Goal: Transaction & Acquisition: Book appointment/travel/reservation

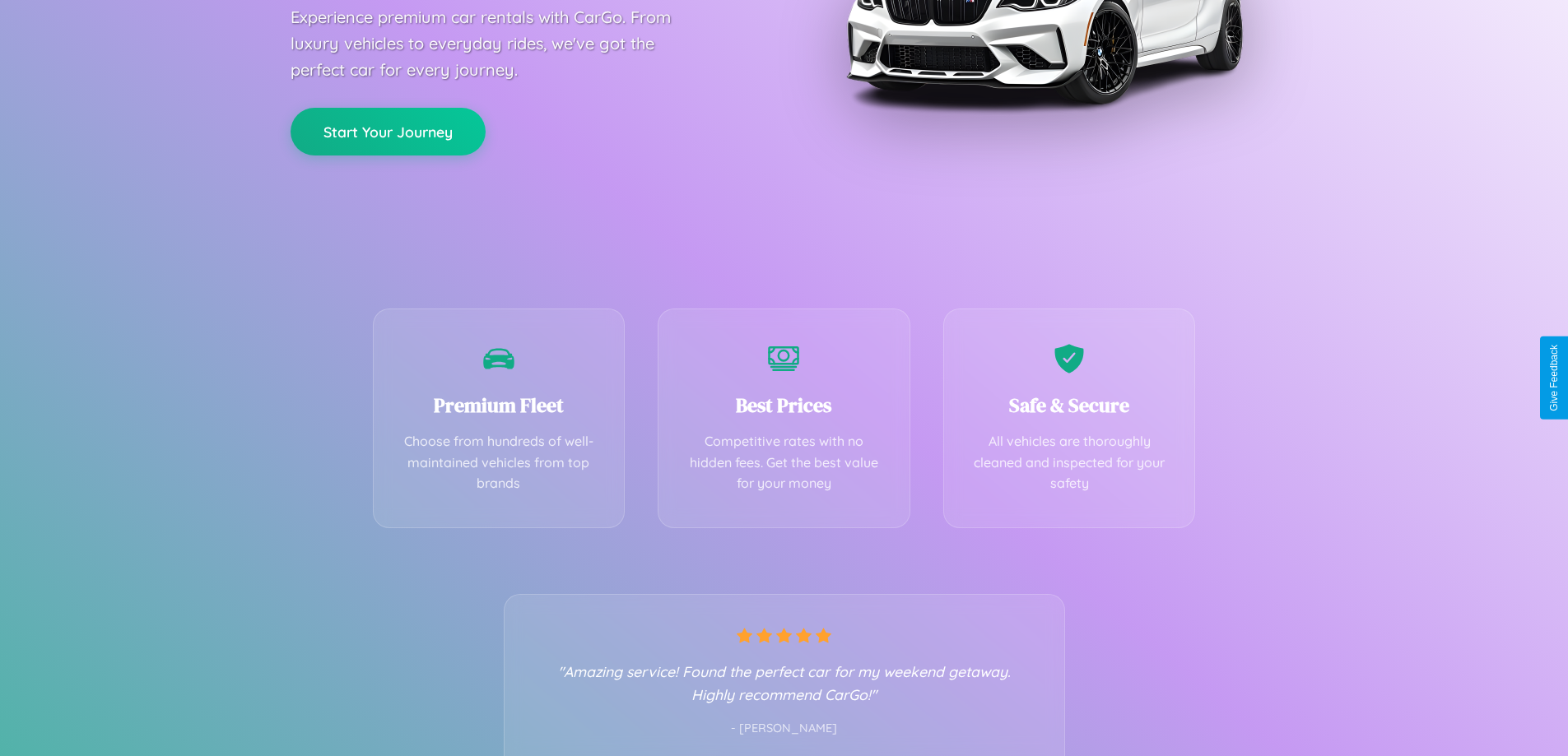
scroll to position [324, 0]
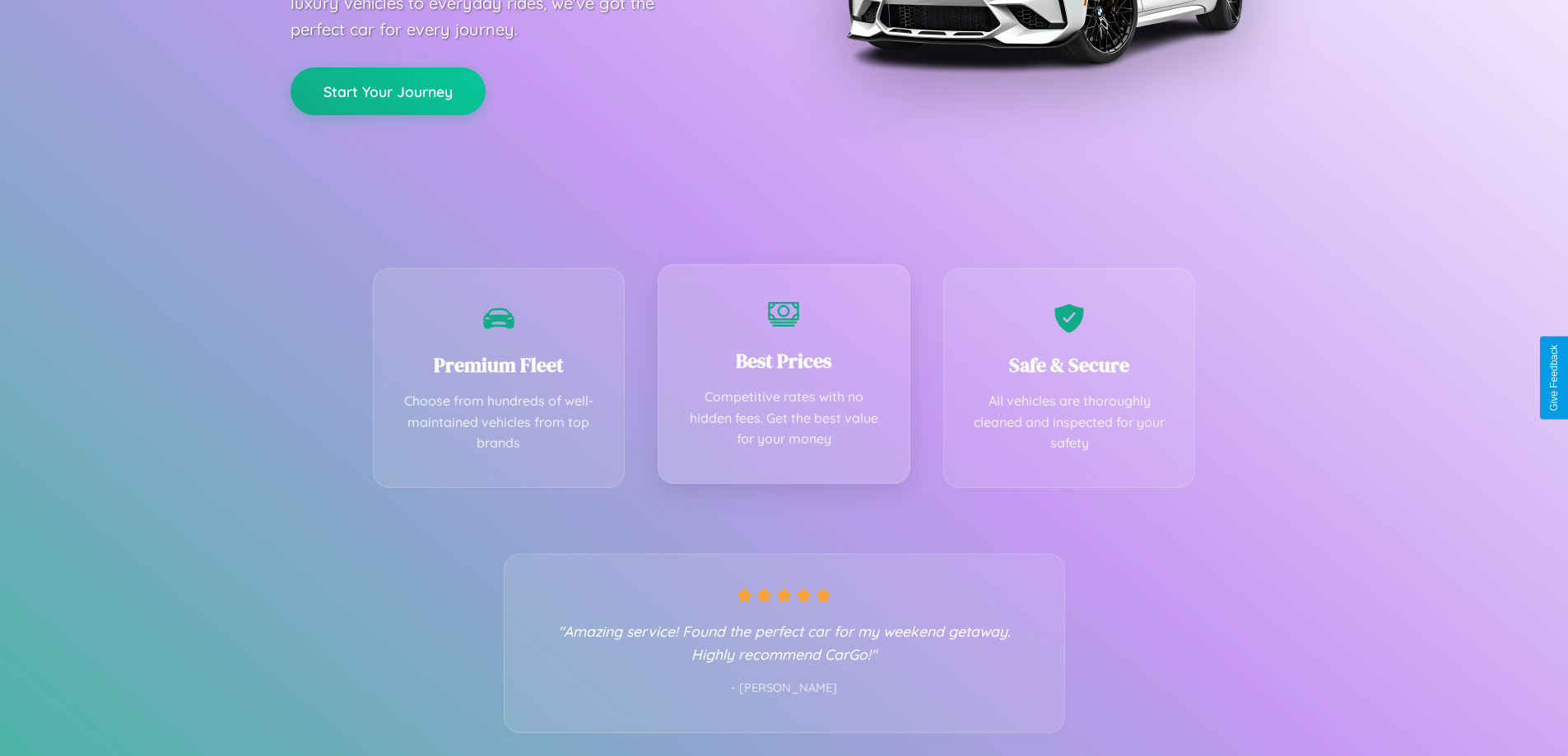
click at [784, 378] on div "Best Prices Competitive rates with no hidden fees. Get the best value for your …" at bounding box center [784, 375] width 253 height 220
click at [387, 89] on button "Start Your Journey" at bounding box center [388, 89] width 195 height 48
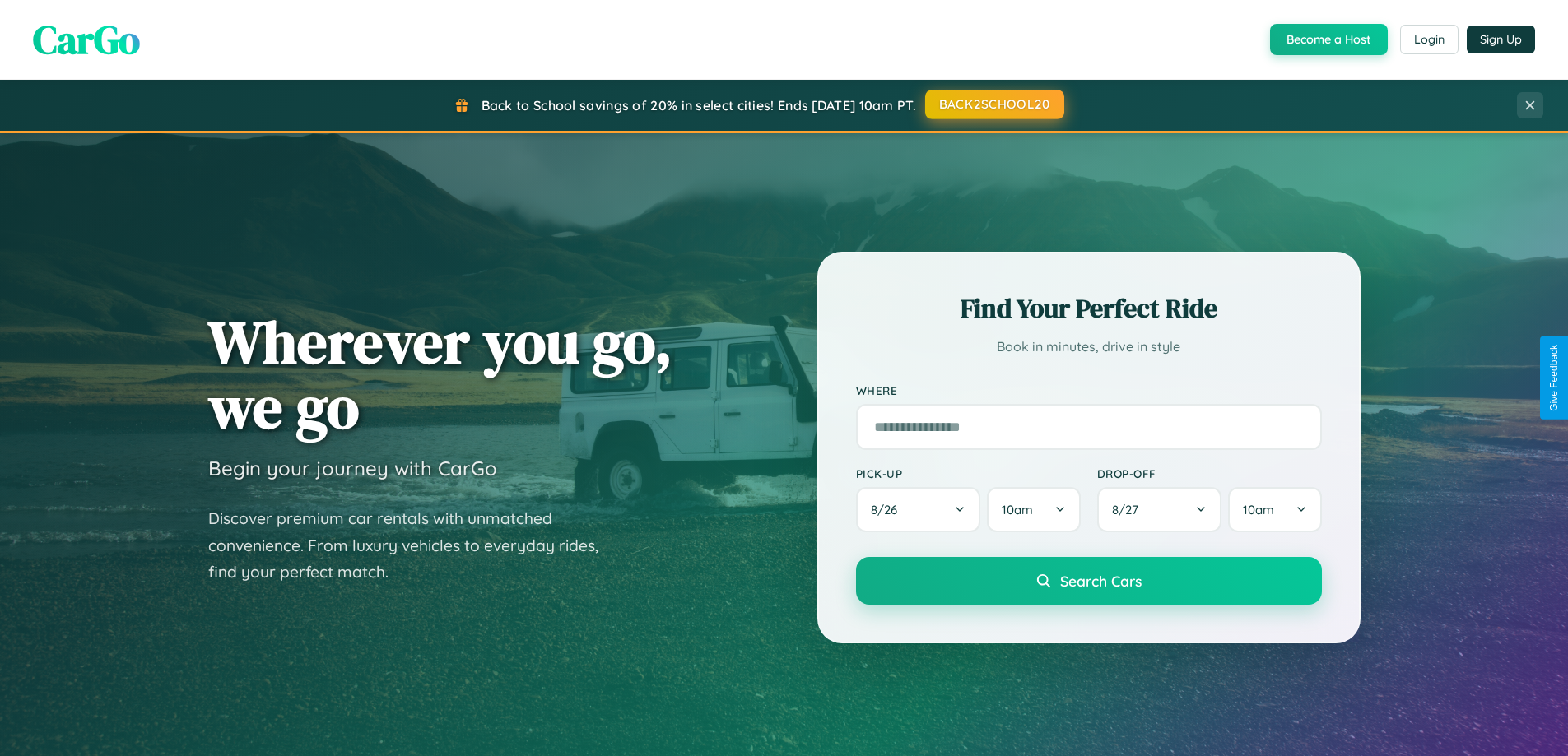
click at [993, 105] on button "BACK2SCHOOL20" at bounding box center [994, 104] width 139 height 29
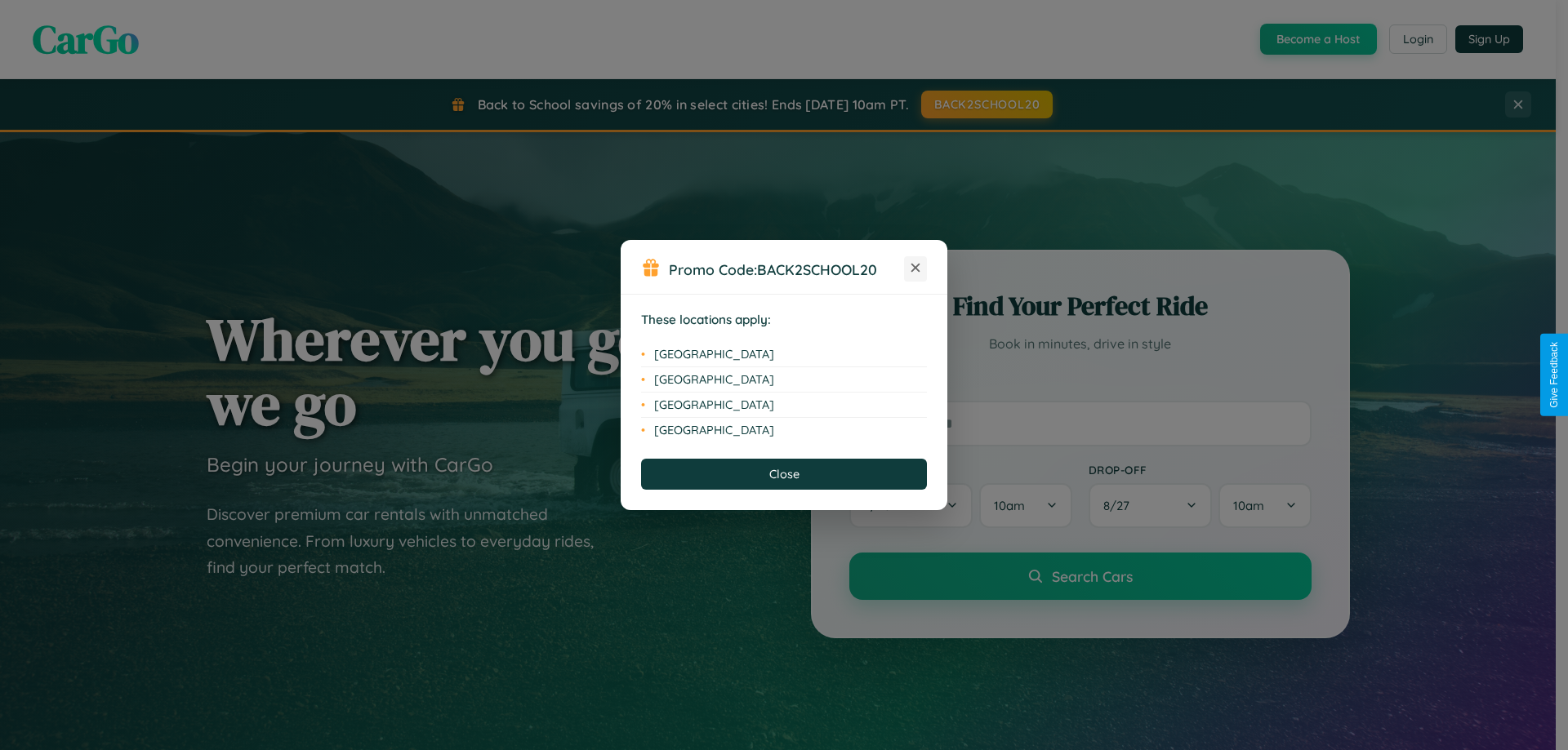
click at [915, 268] on icon at bounding box center [915, 267] width 9 height 9
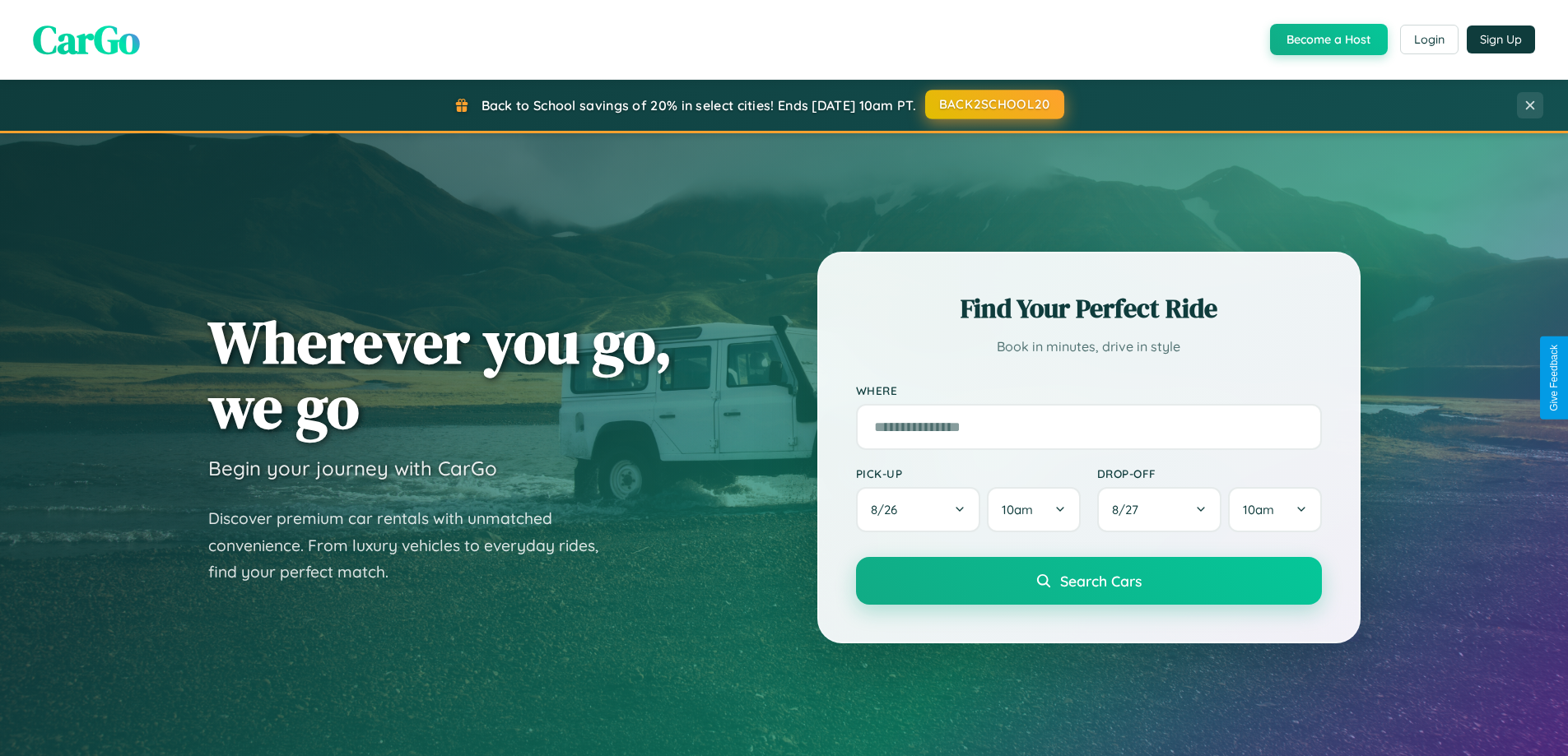
click at [993, 105] on button "BACK2SCHOOL20" at bounding box center [994, 104] width 139 height 29
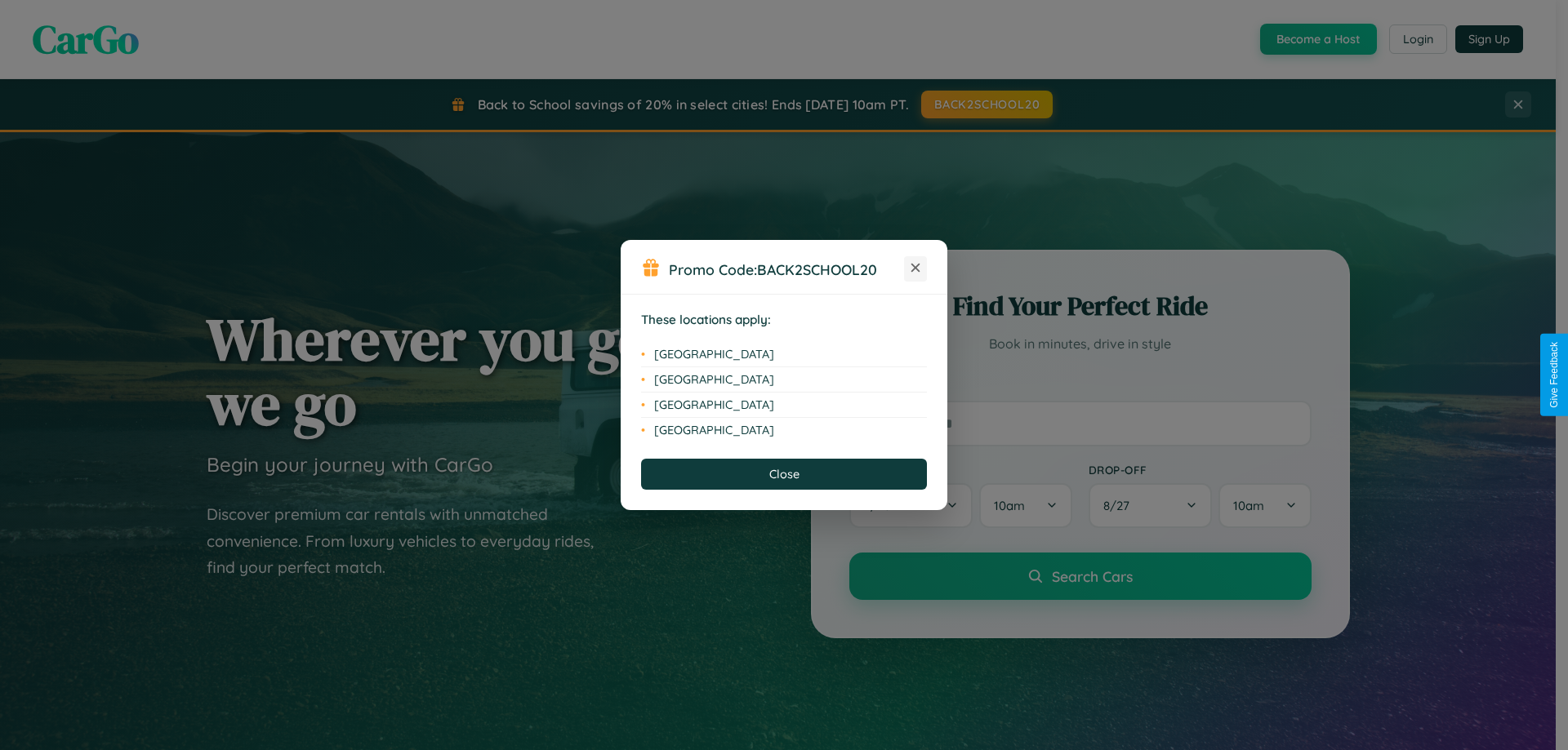
click at [915, 268] on icon at bounding box center [915, 267] width 9 height 9
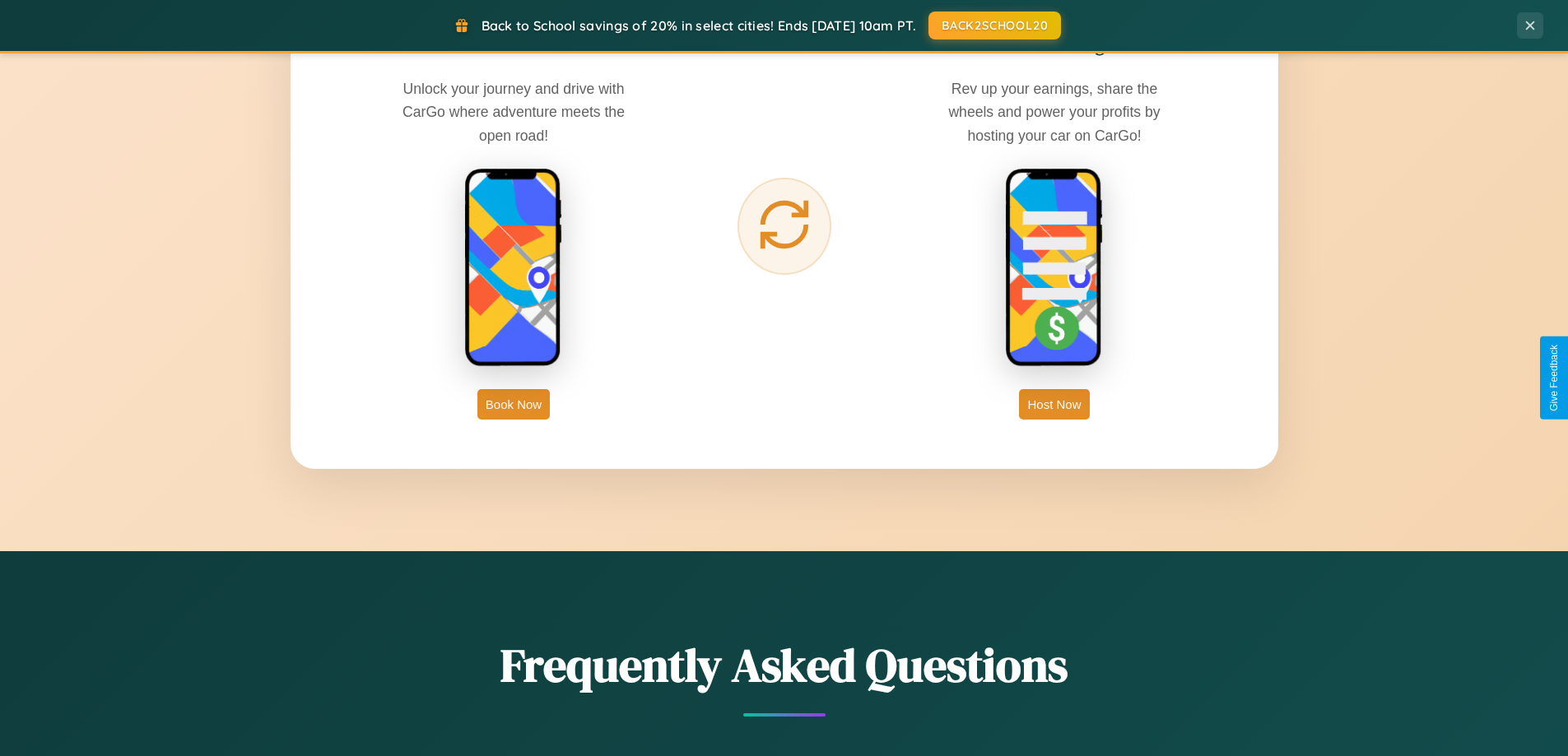
scroll to position [2645, 0]
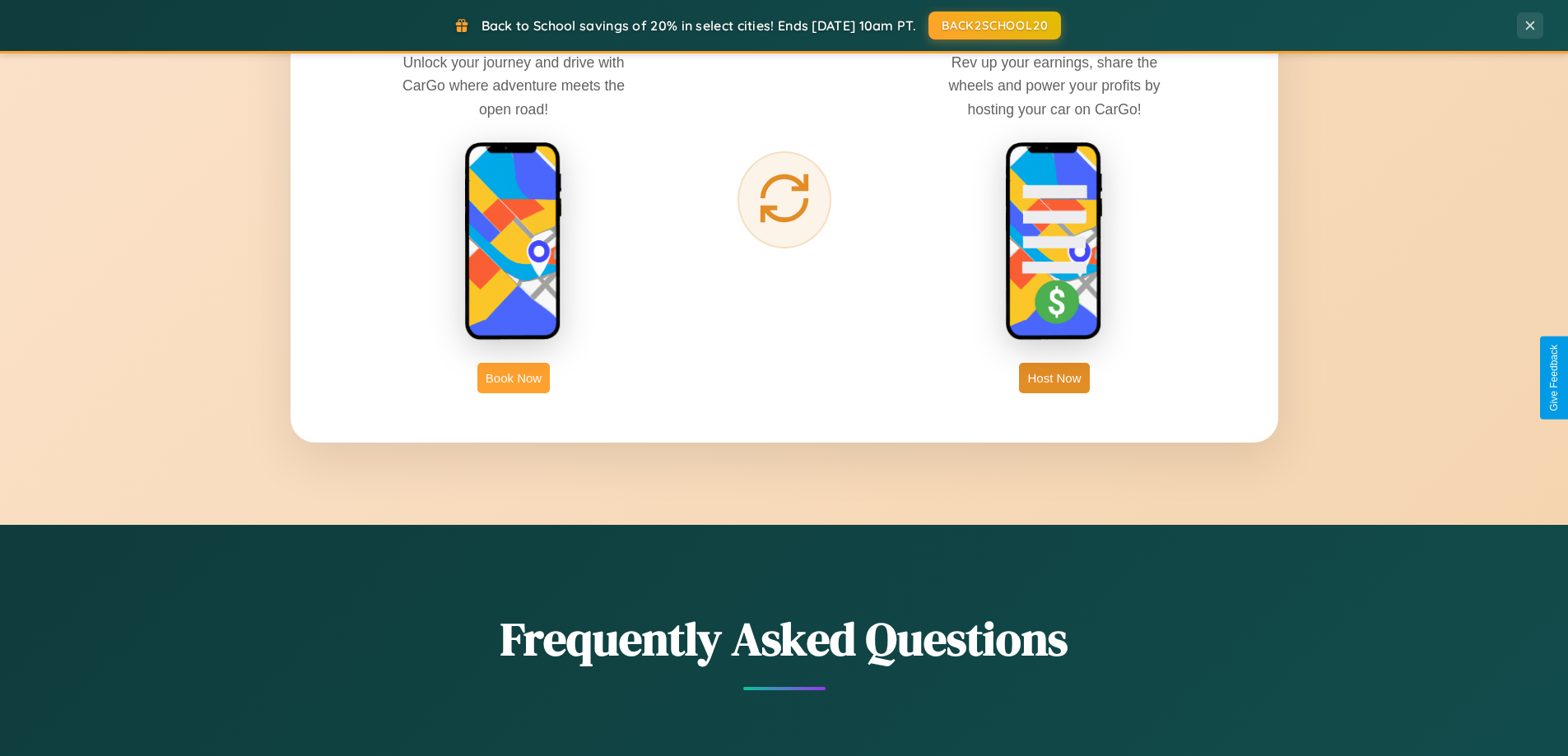
click at [513, 378] on button "Book Now" at bounding box center [514, 378] width 73 height 30
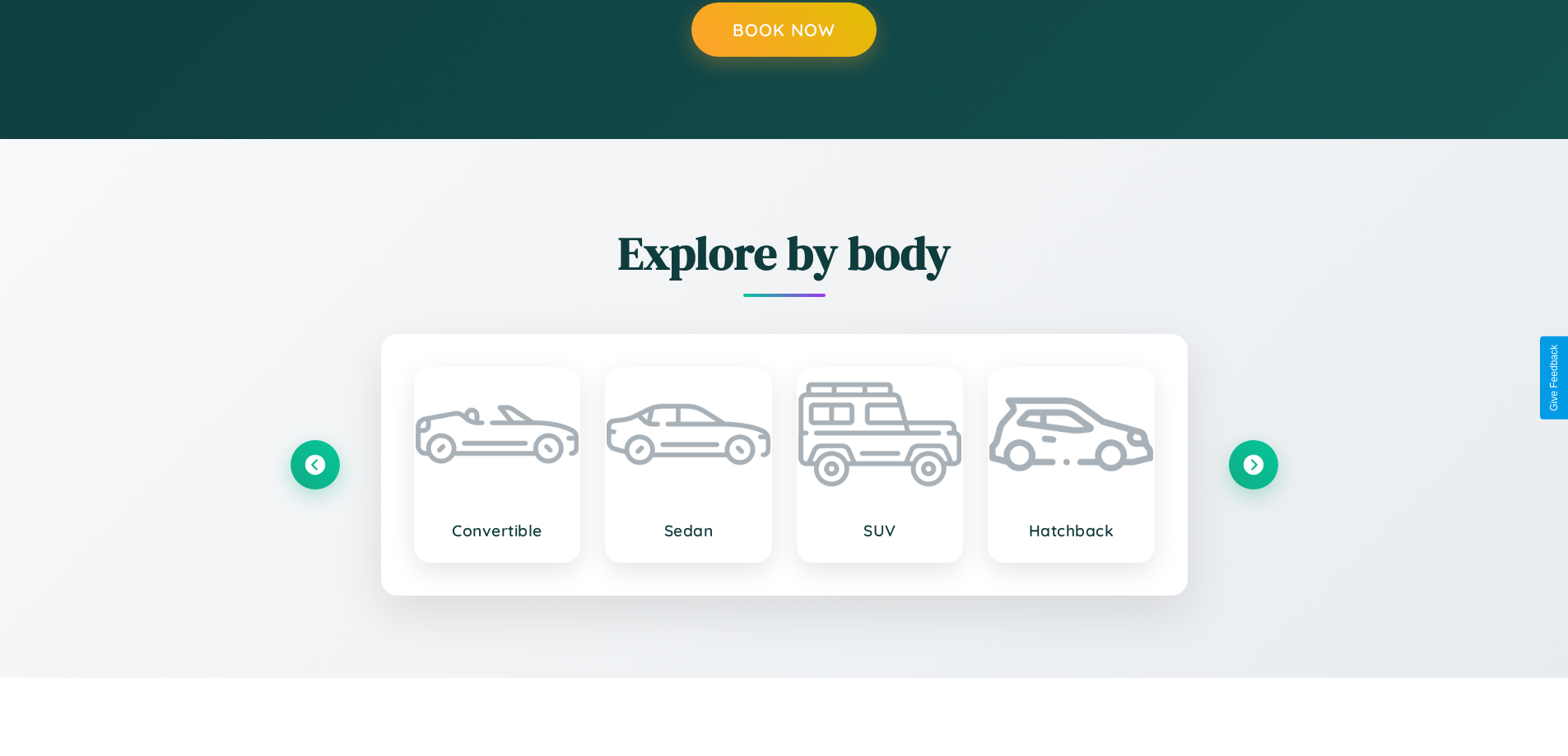
scroll to position [1669, 0]
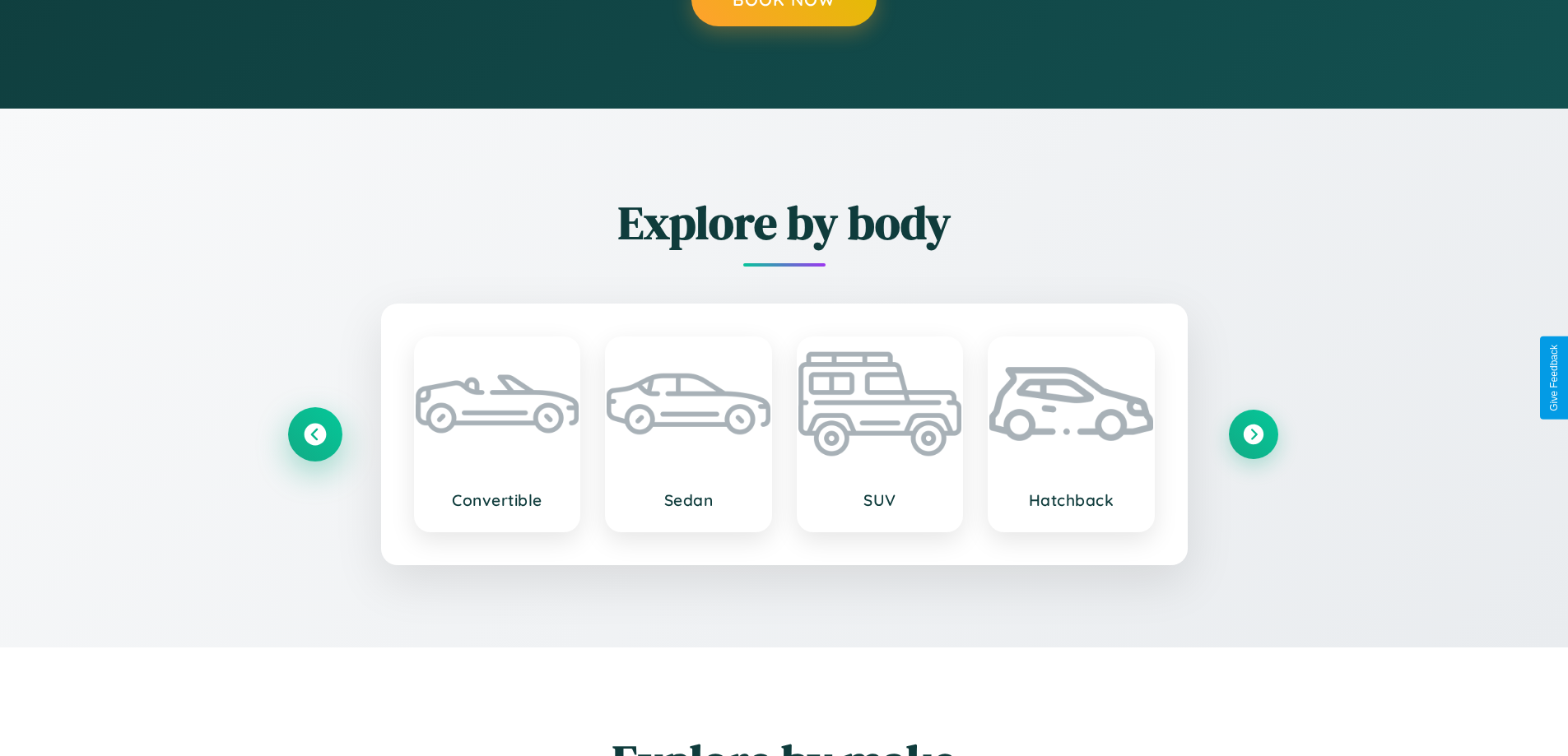
click at [315, 434] on icon at bounding box center [315, 434] width 23 height 23
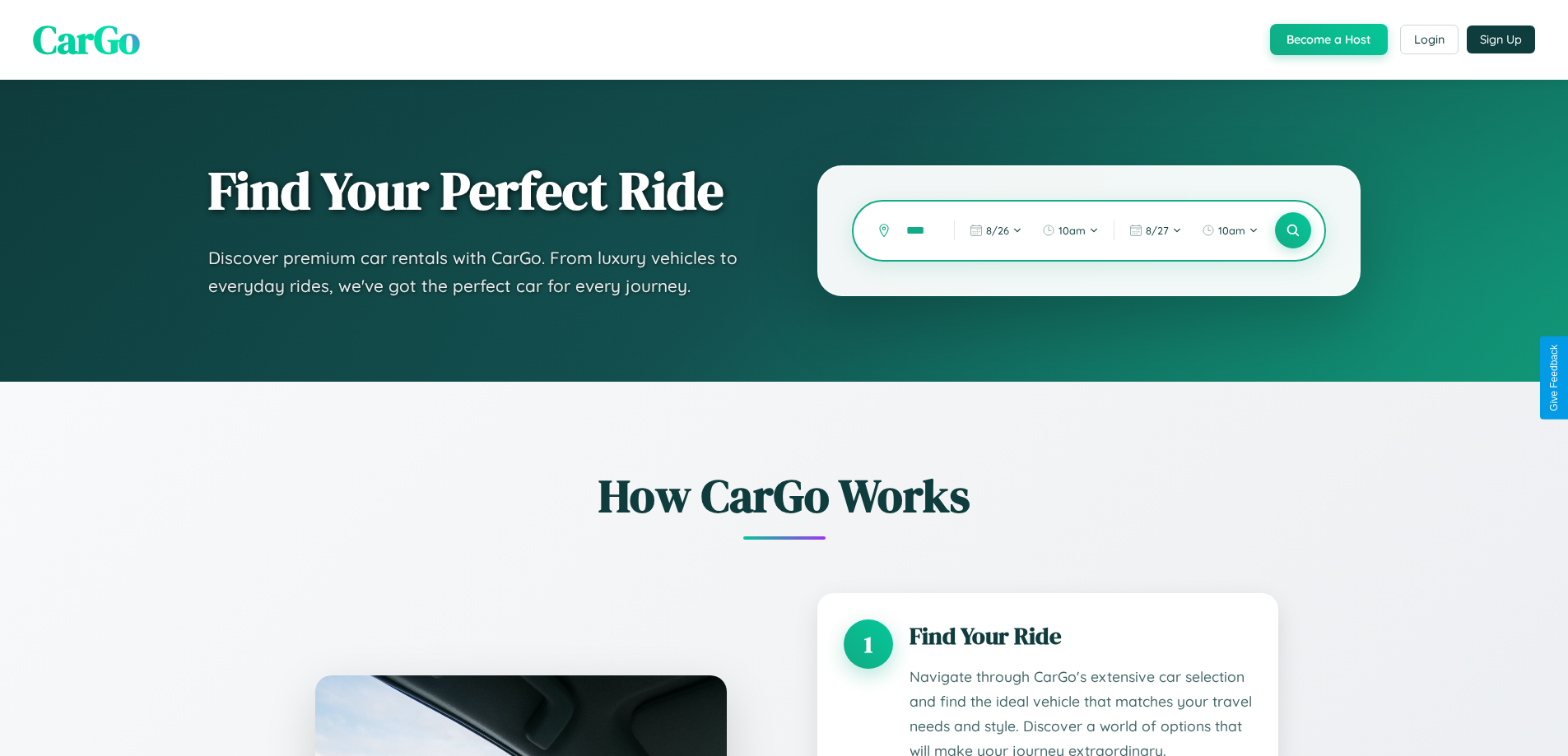
scroll to position [0, 4]
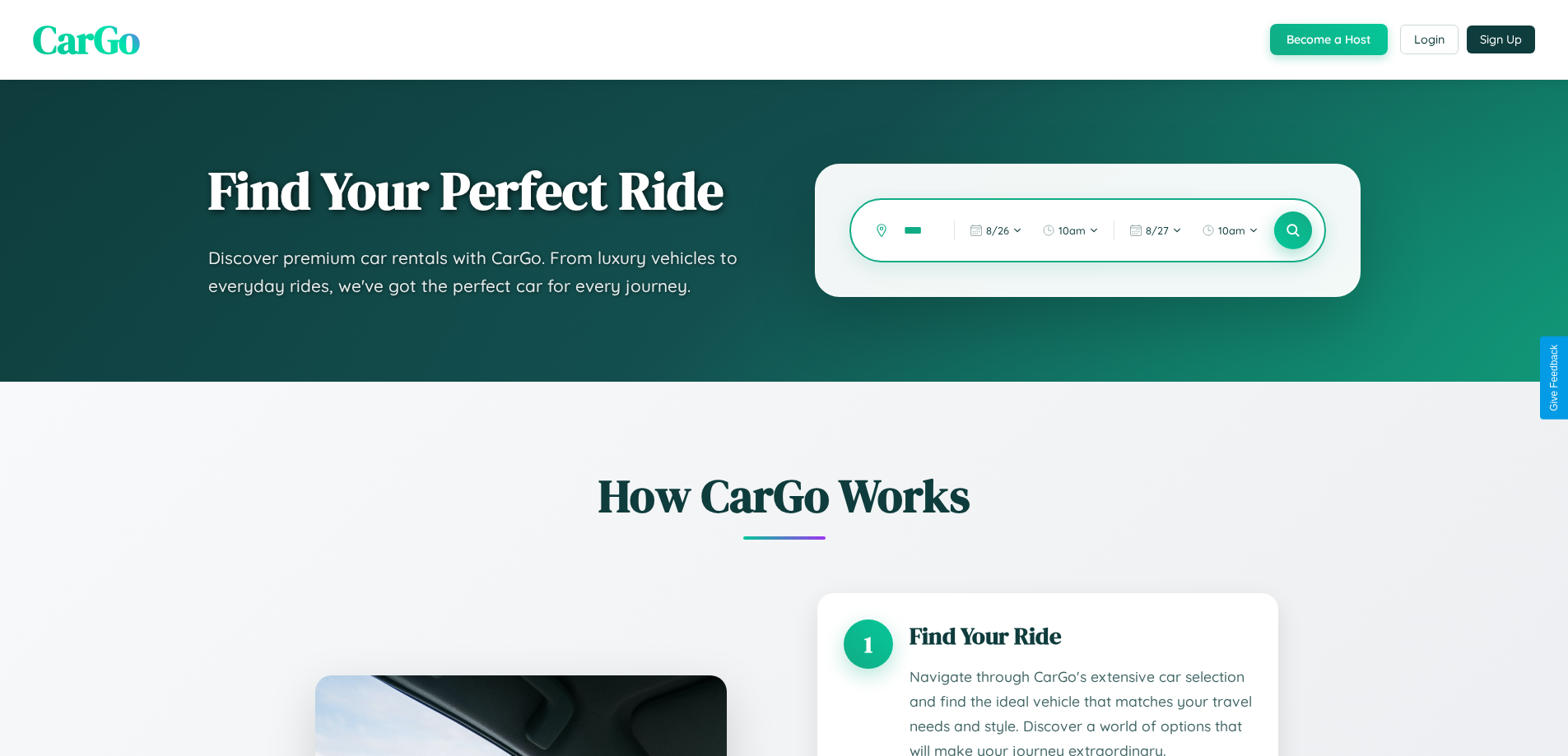
type input "****"
click at [1292, 230] on icon at bounding box center [1293, 231] width 16 height 16
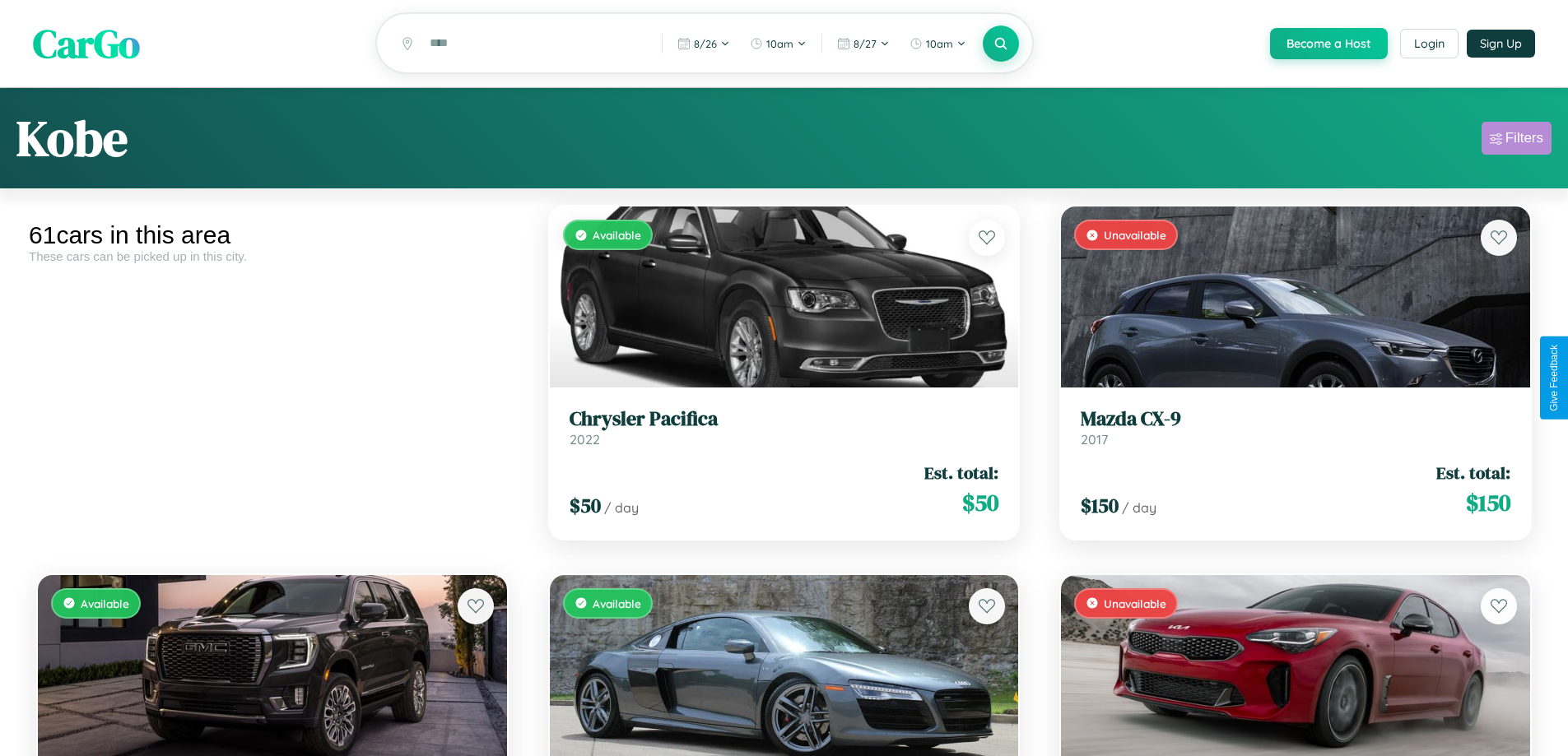
click at [1516, 141] on div "Filters" at bounding box center [1524, 138] width 38 height 17
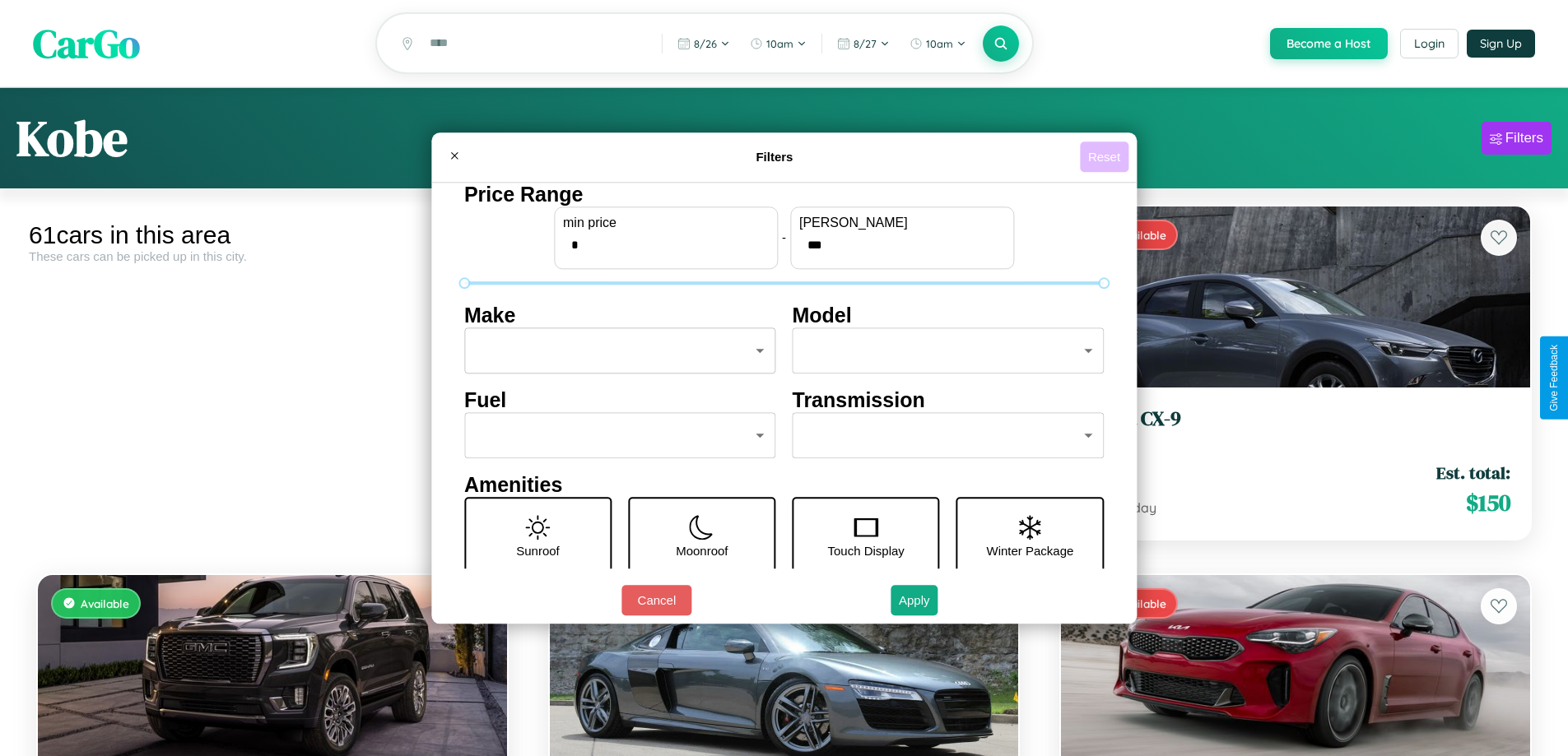
click at [1106, 156] on button "Reset" at bounding box center [1103, 156] width 48 height 30
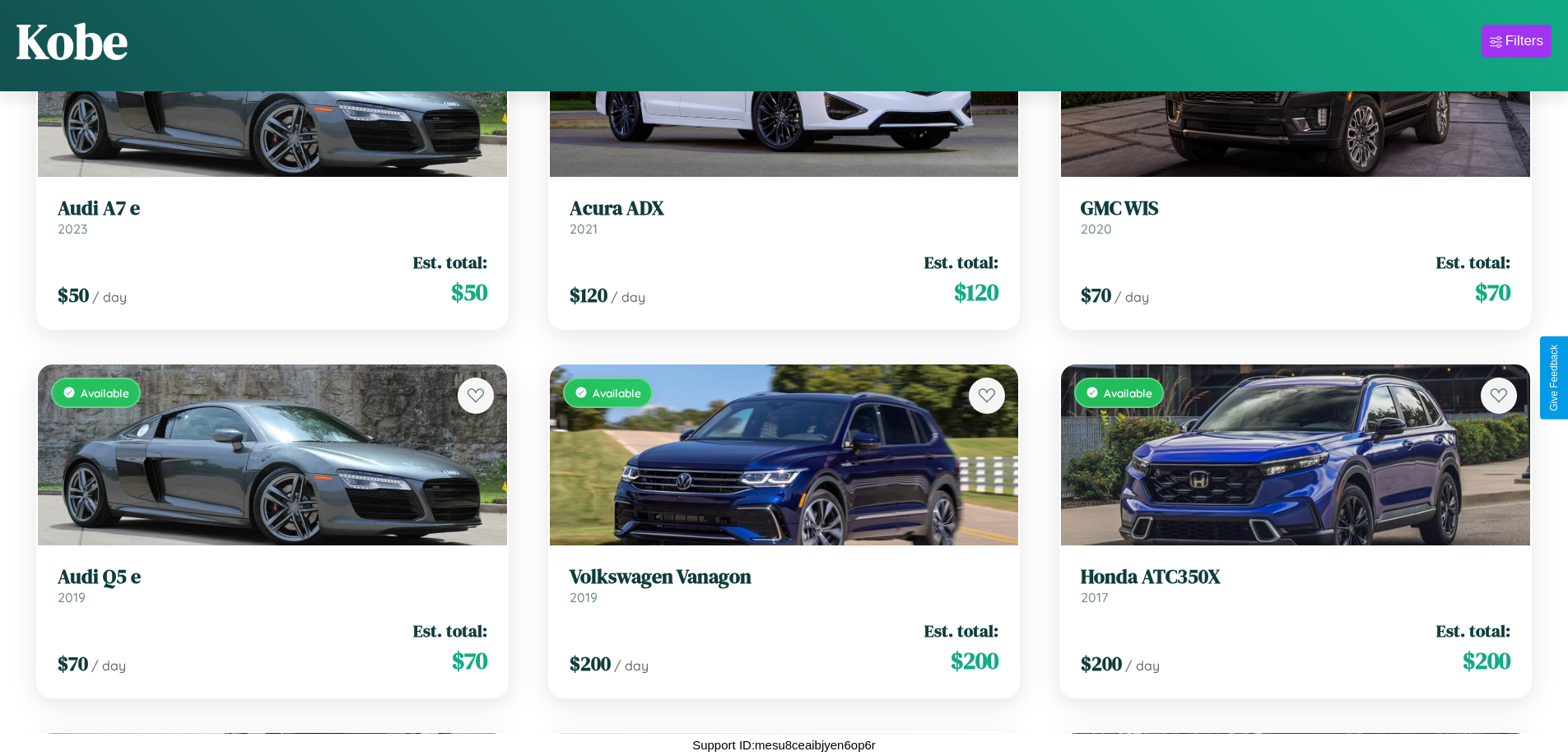
scroll to position [6865, 0]
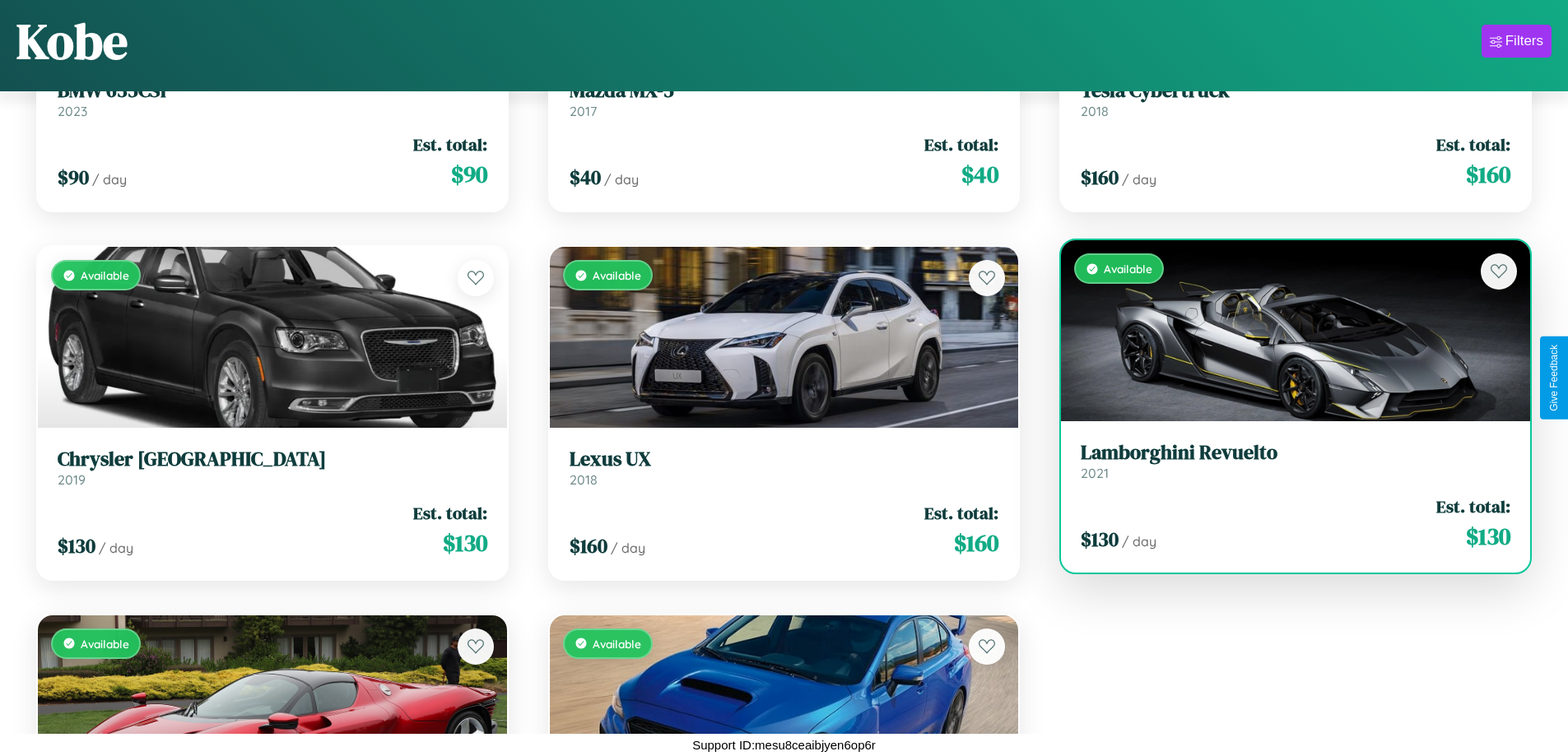
click at [1285, 331] on div "Available" at bounding box center [1295, 330] width 469 height 181
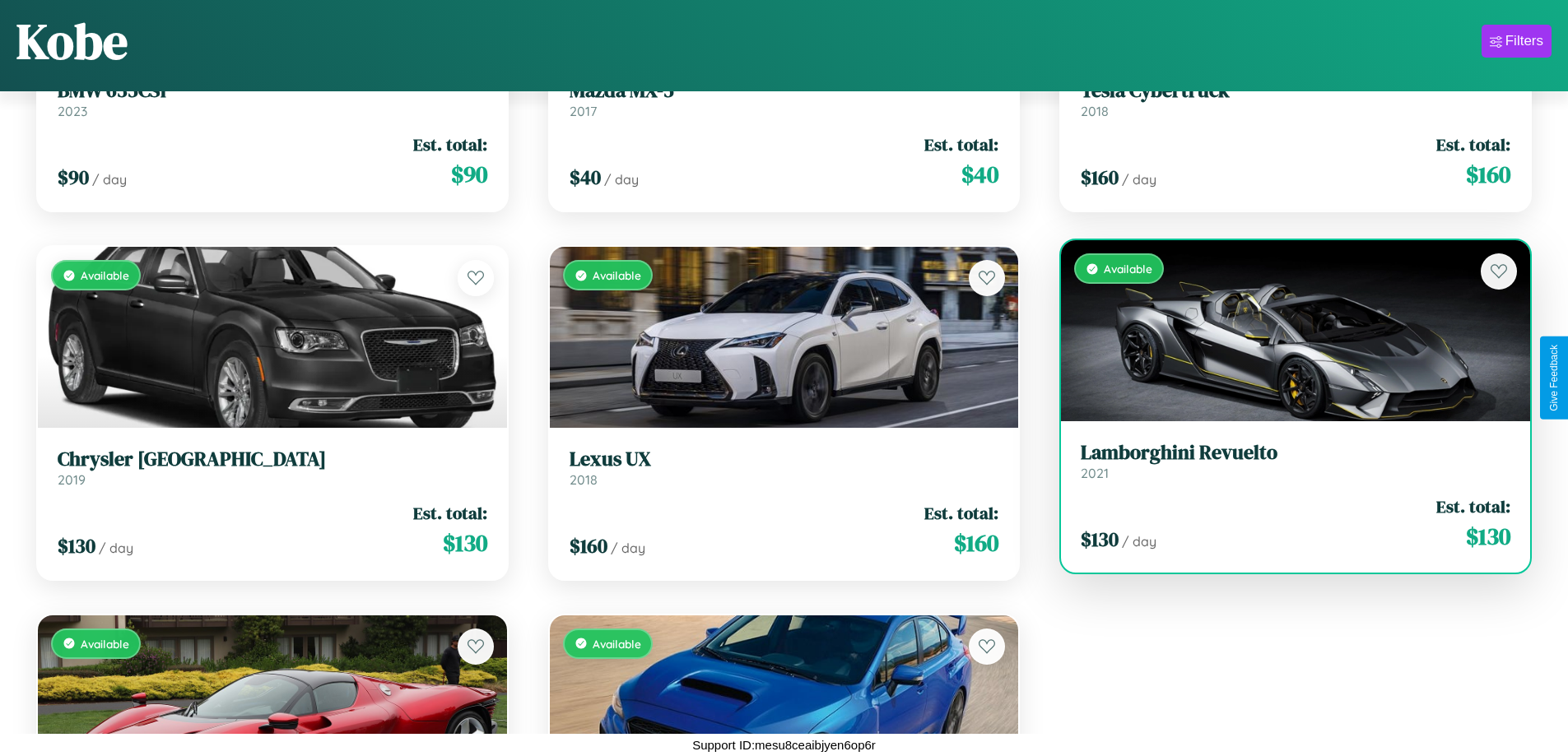
click at [1285, 331] on div "Available" at bounding box center [1295, 330] width 469 height 181
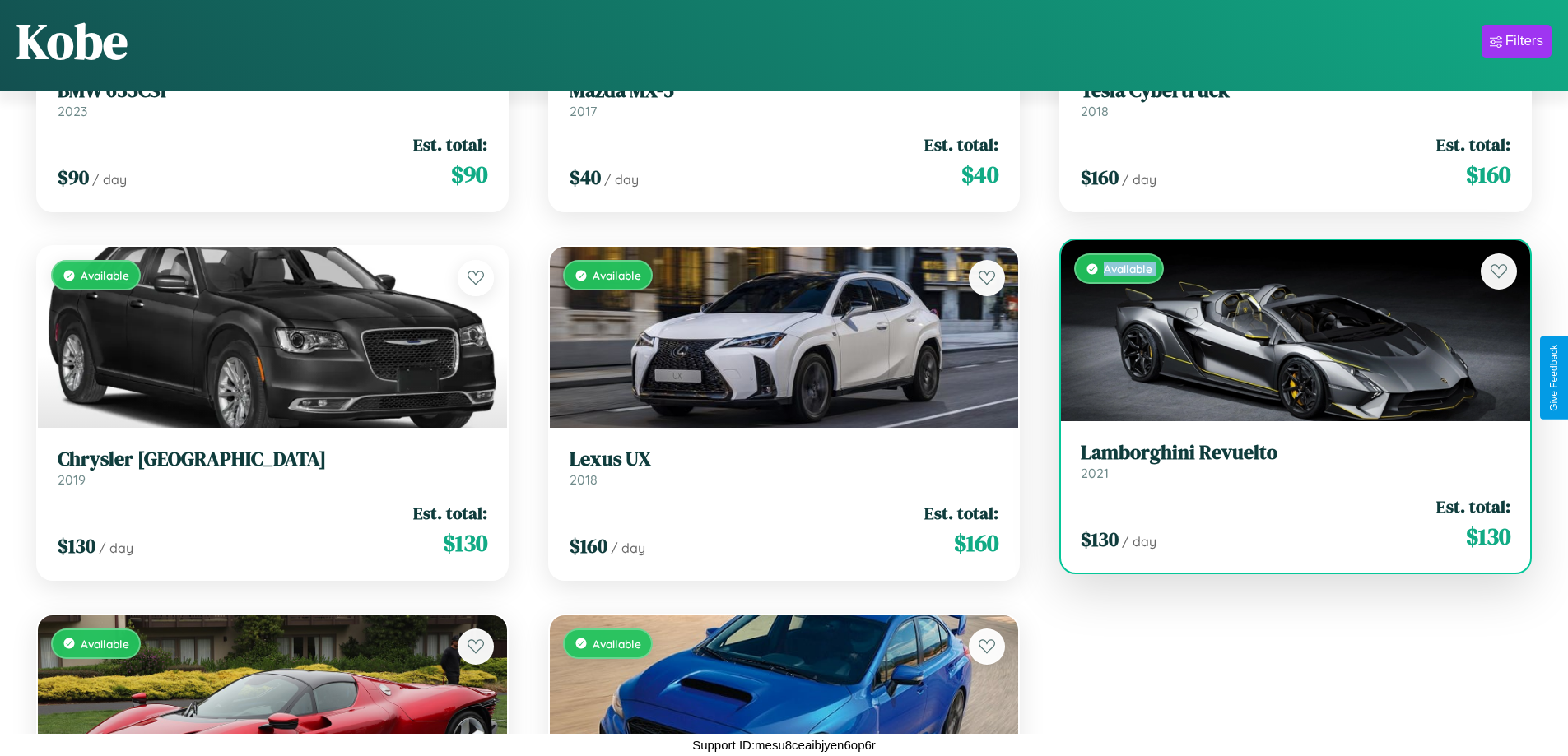
click at [1285, 331] on div "Available" at bounding box center [1295, 330] width 469 height 181
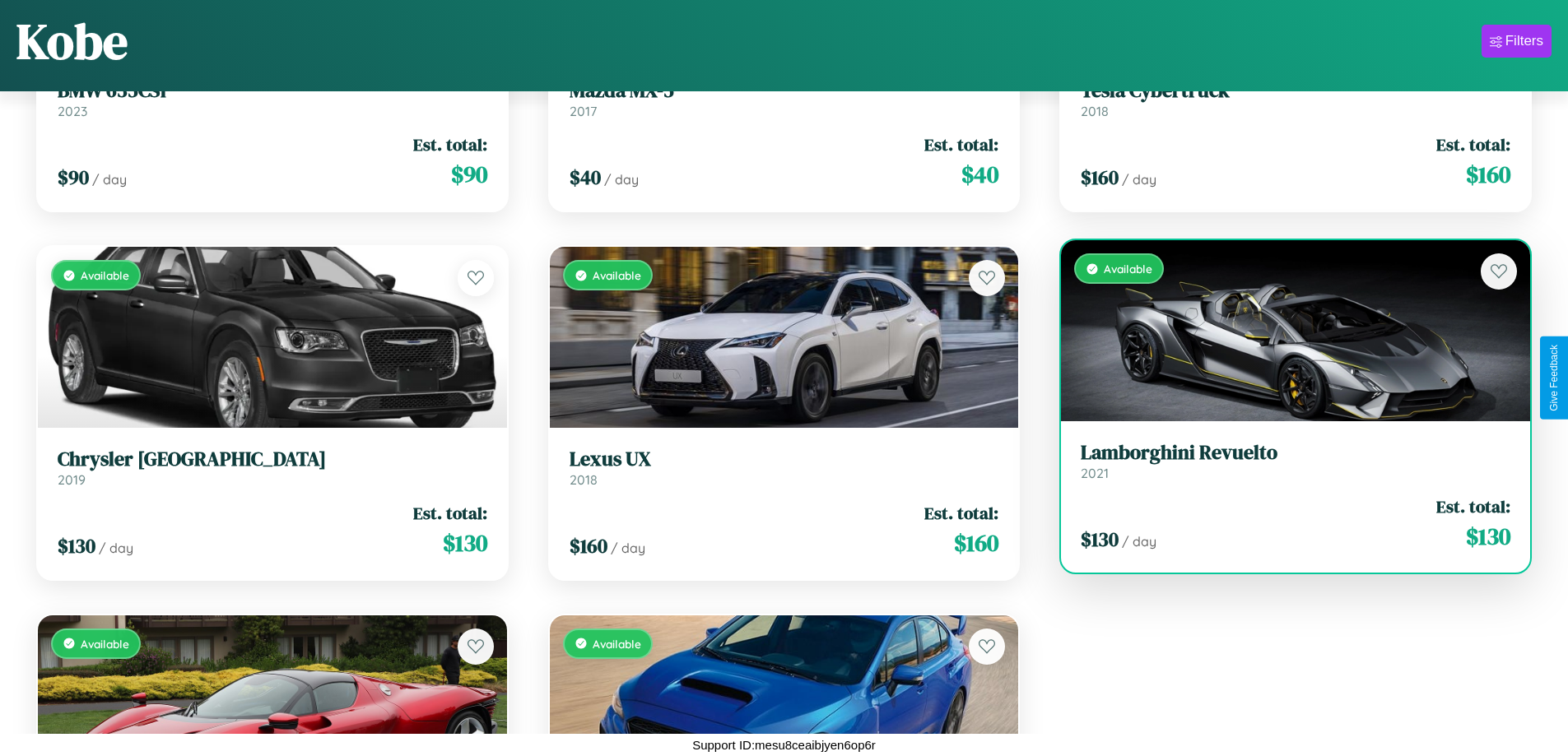
click at [1285, 331] on div "Available" at bounding box center [1295, 330] width 469 height 181
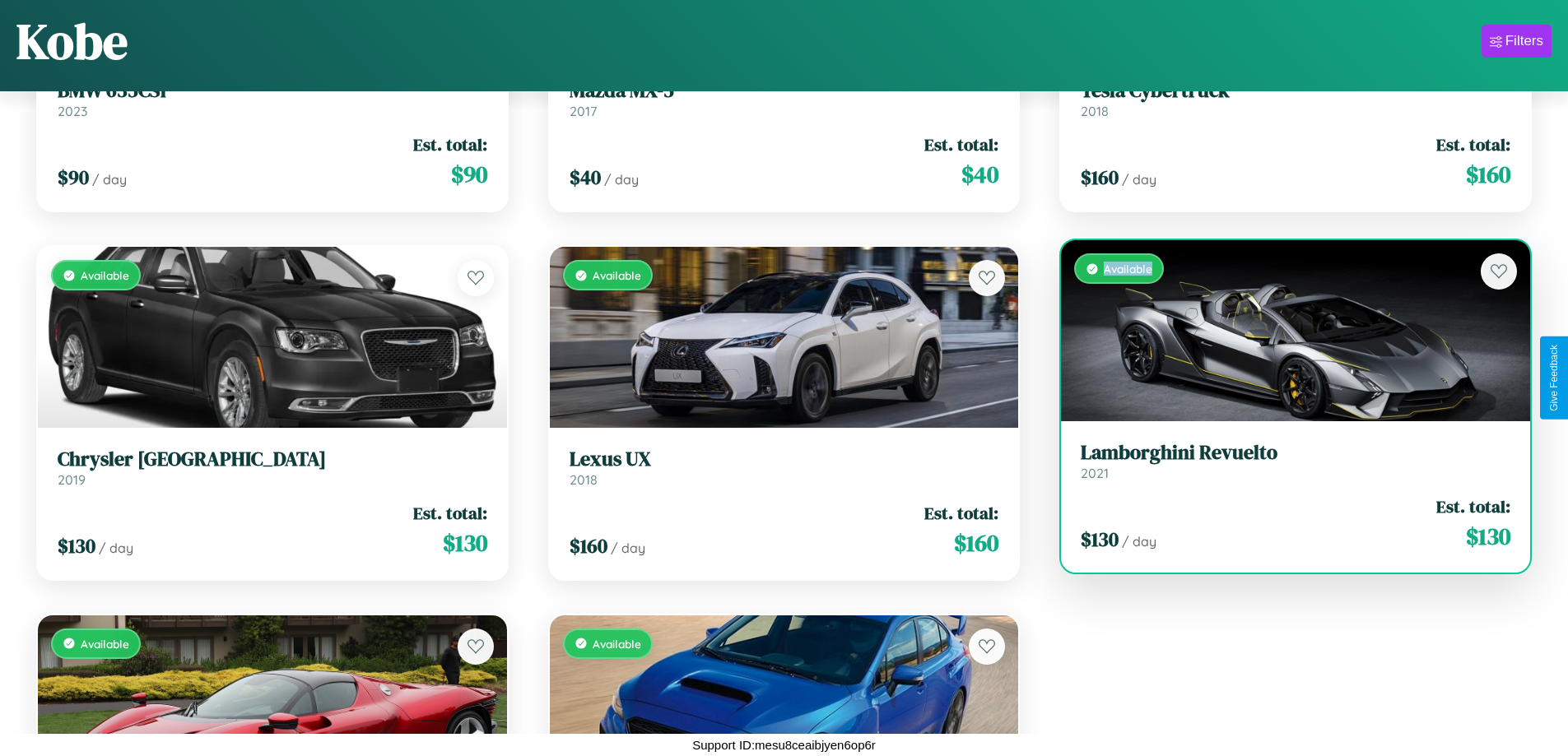
click at [1285, 331] on div "Available" at bounding box center [1295, 330] width 469 height 181
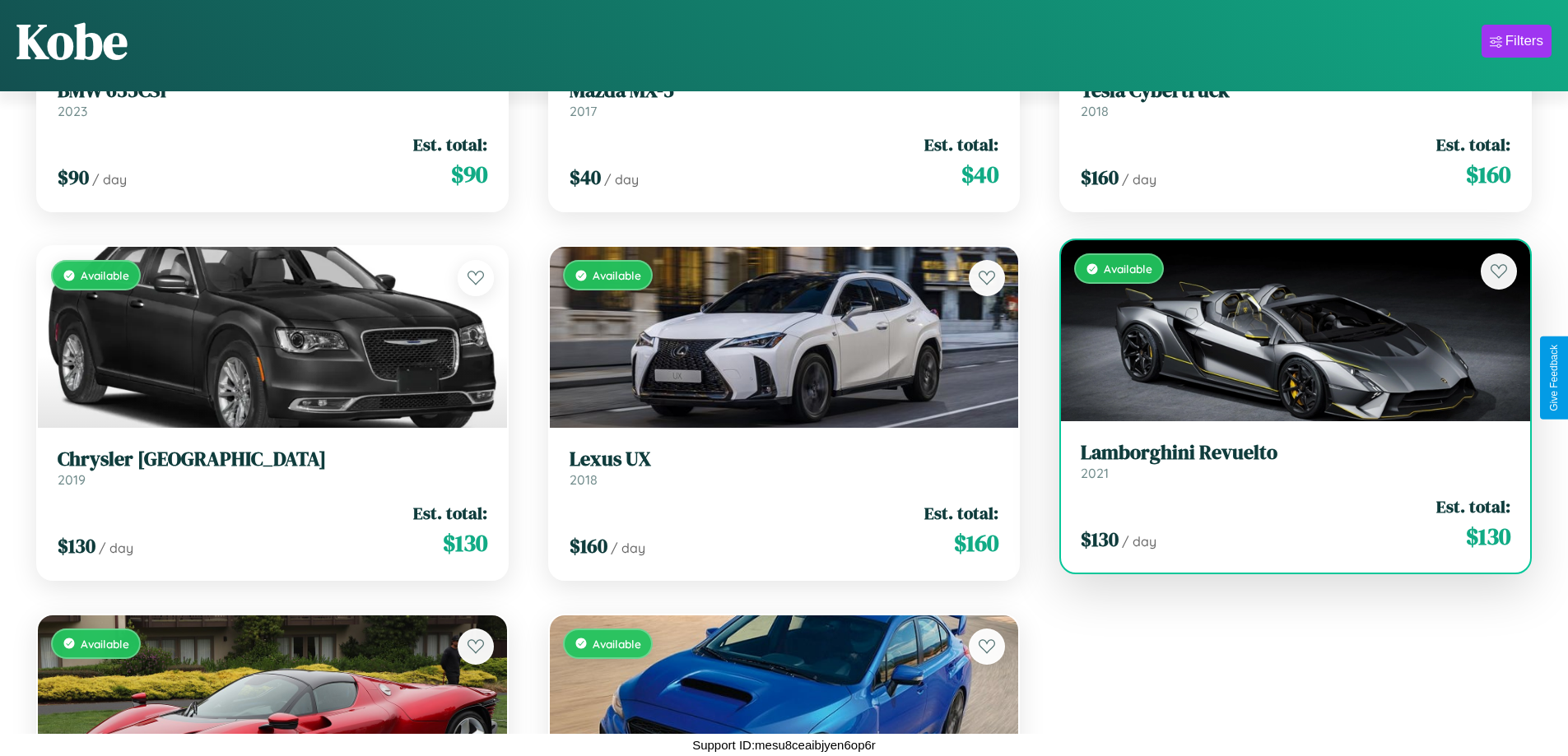
click at [1285, 461] on h3 "Lamborghini Revuelto" at bounding box center [1295, 453] width 430 height 24
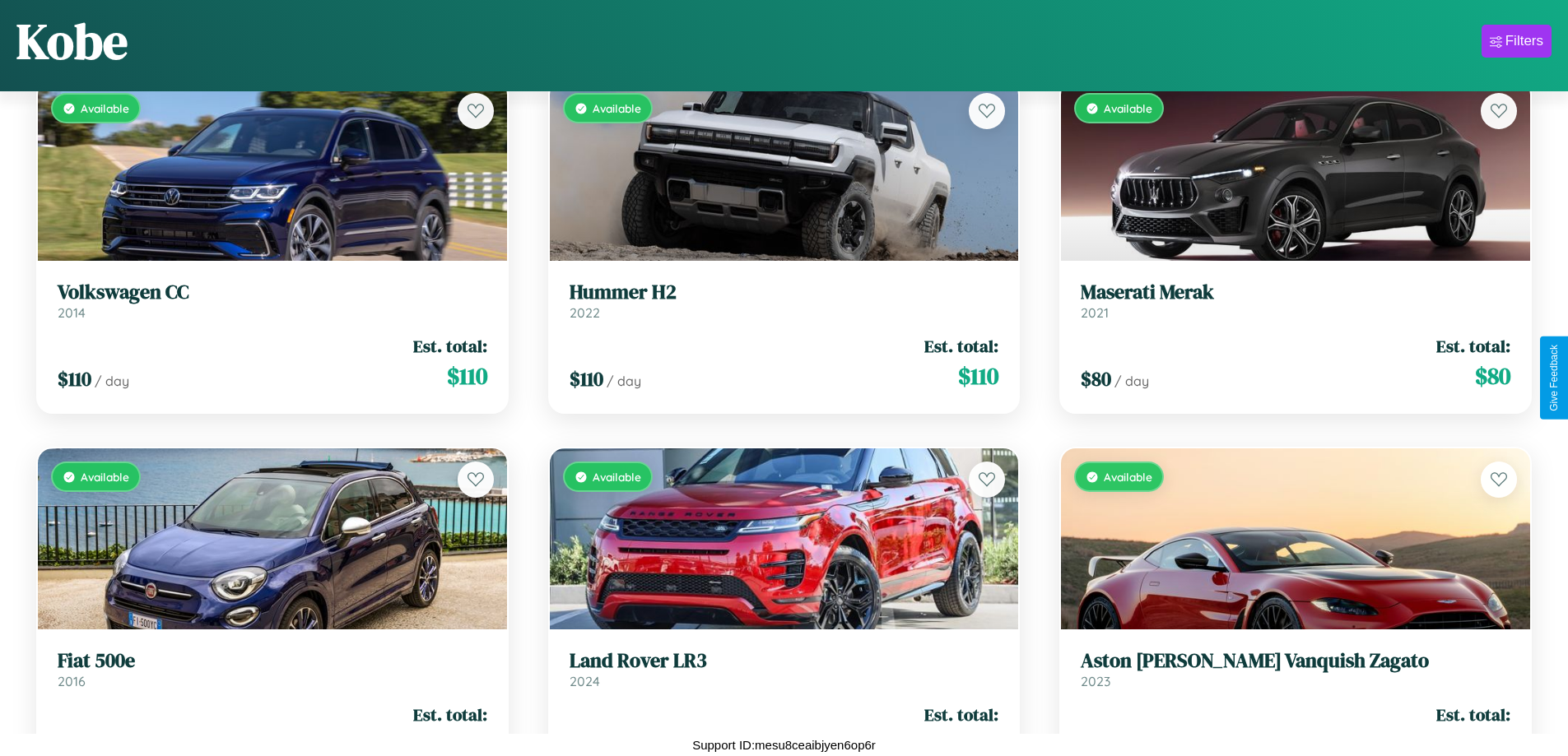
scroll to position [968, 0]
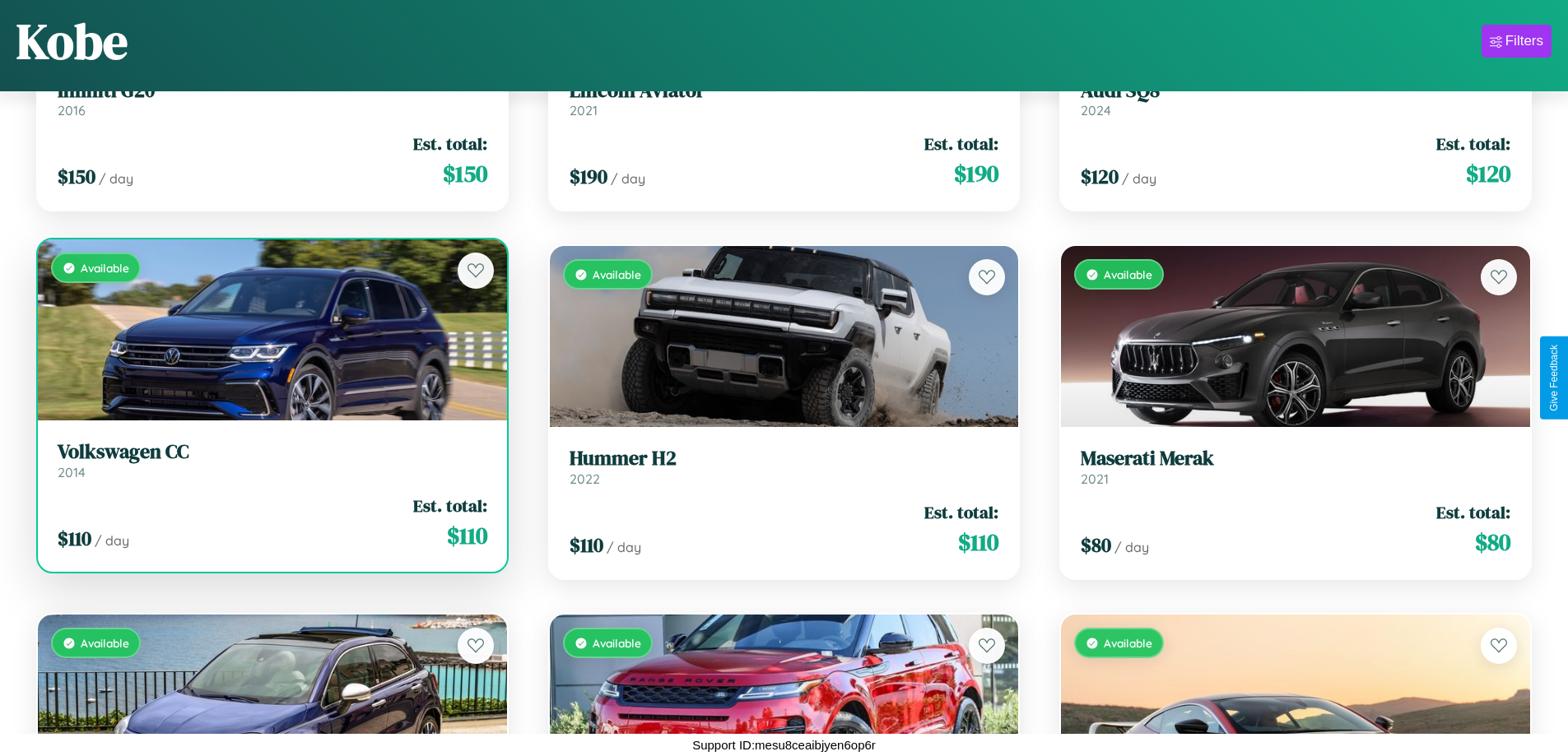
click at [270, 460] on h3 "Volkswagen CC" at bounding box center [272, 452] width 430 height 24
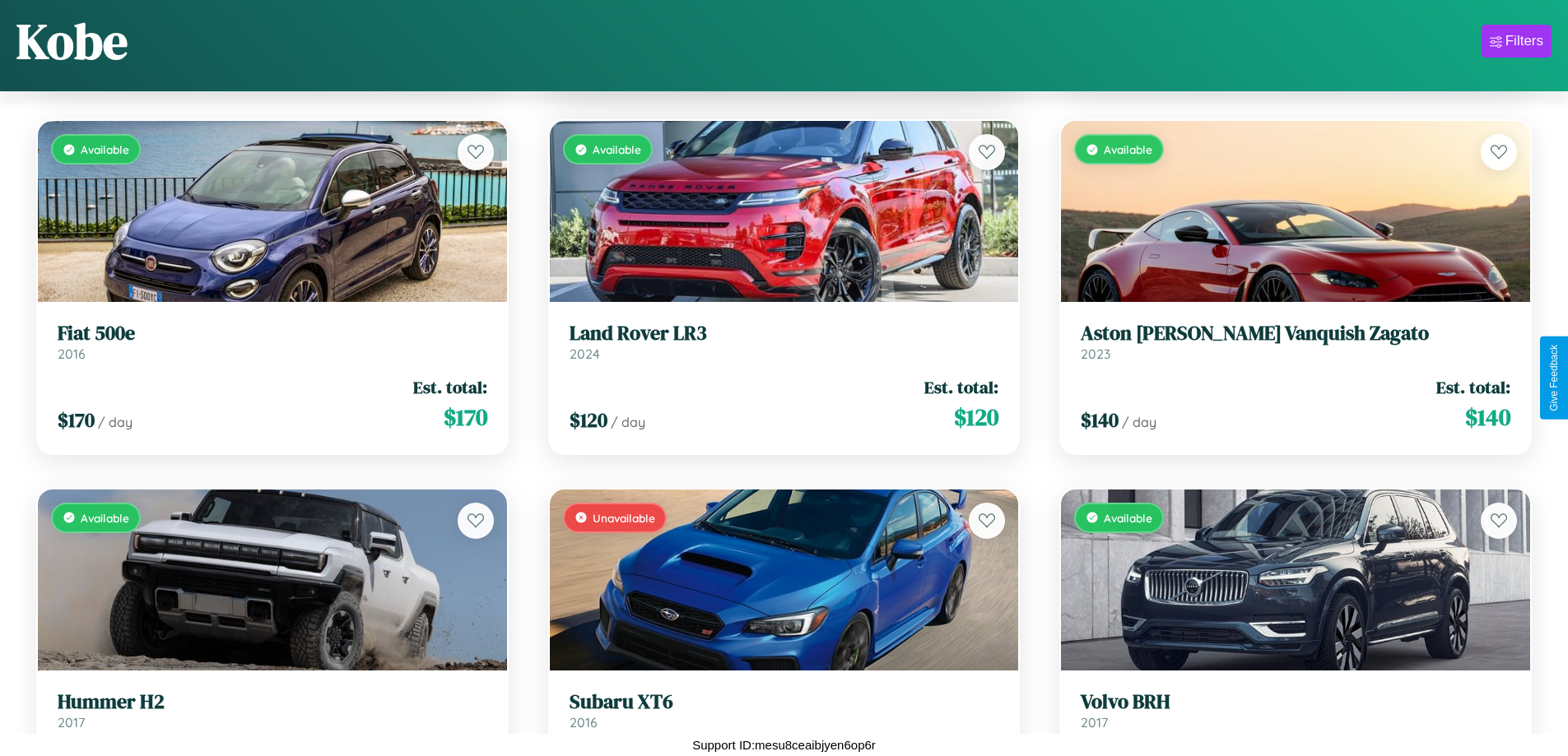
scroll to position [1706, 0]
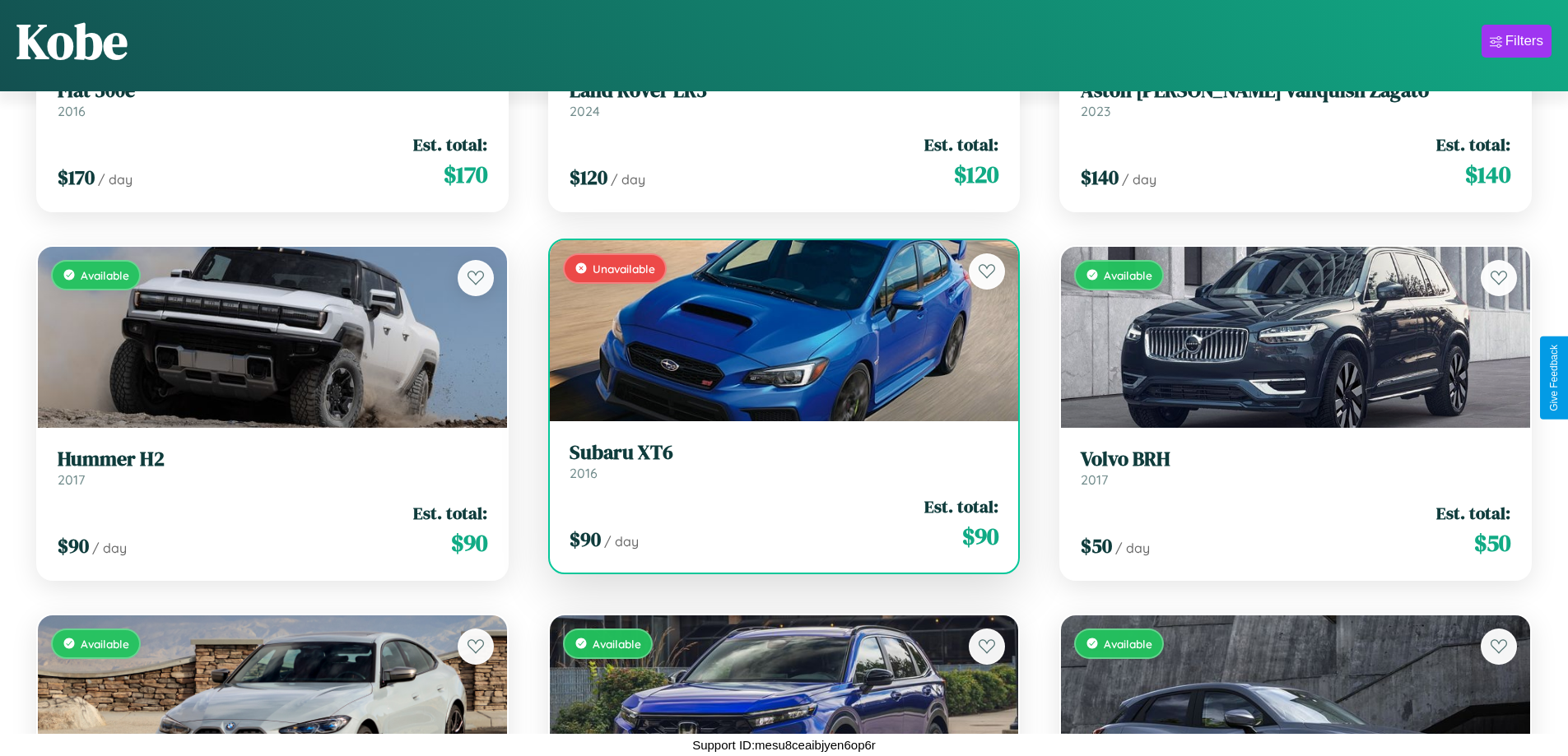
click at [777, 461] on h3 "Subaru XT6" at bounding box center [784, 453] width 430 height 24
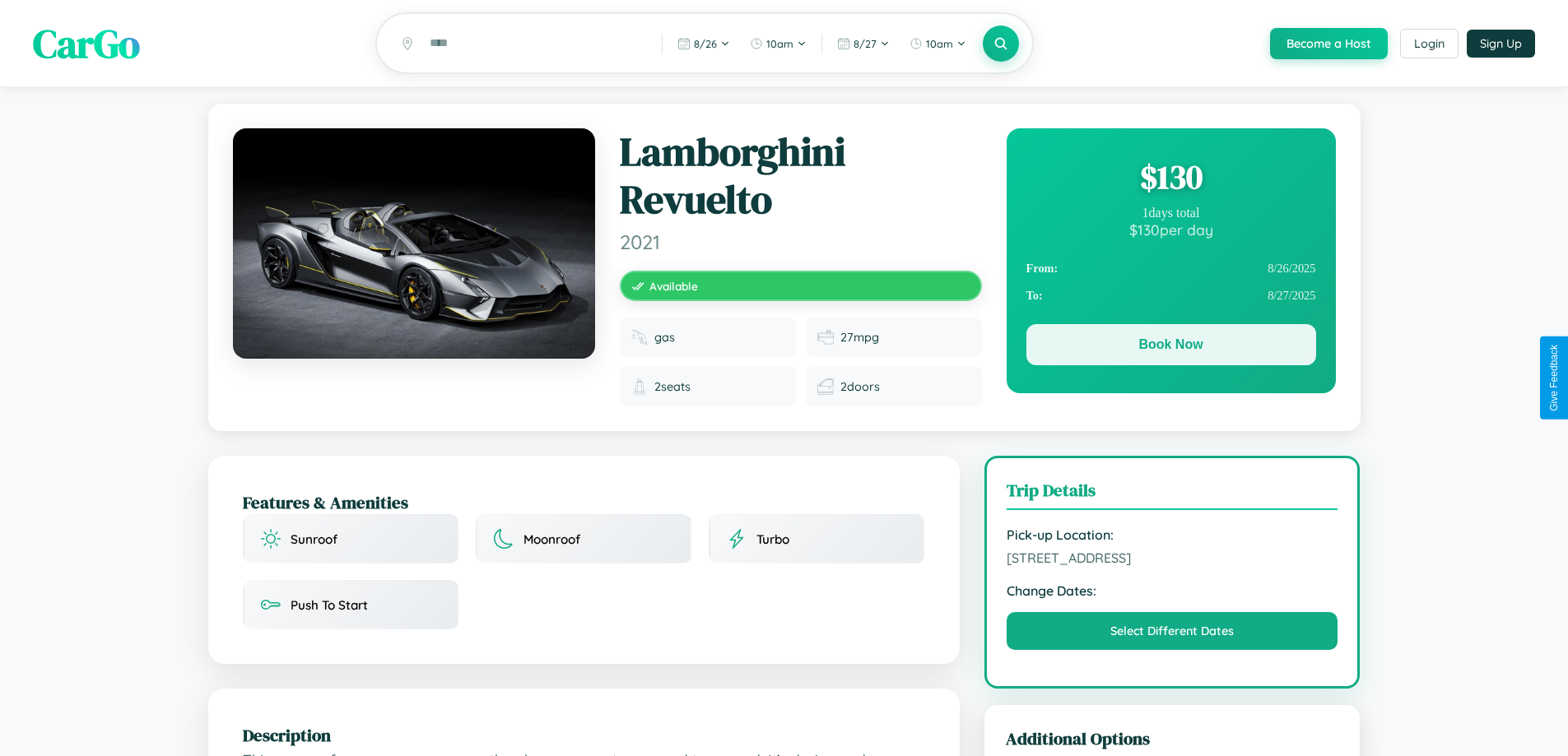
click at [1170, 347] on button "Book Now" at bounding box center [1171, 345] width 290 height 41
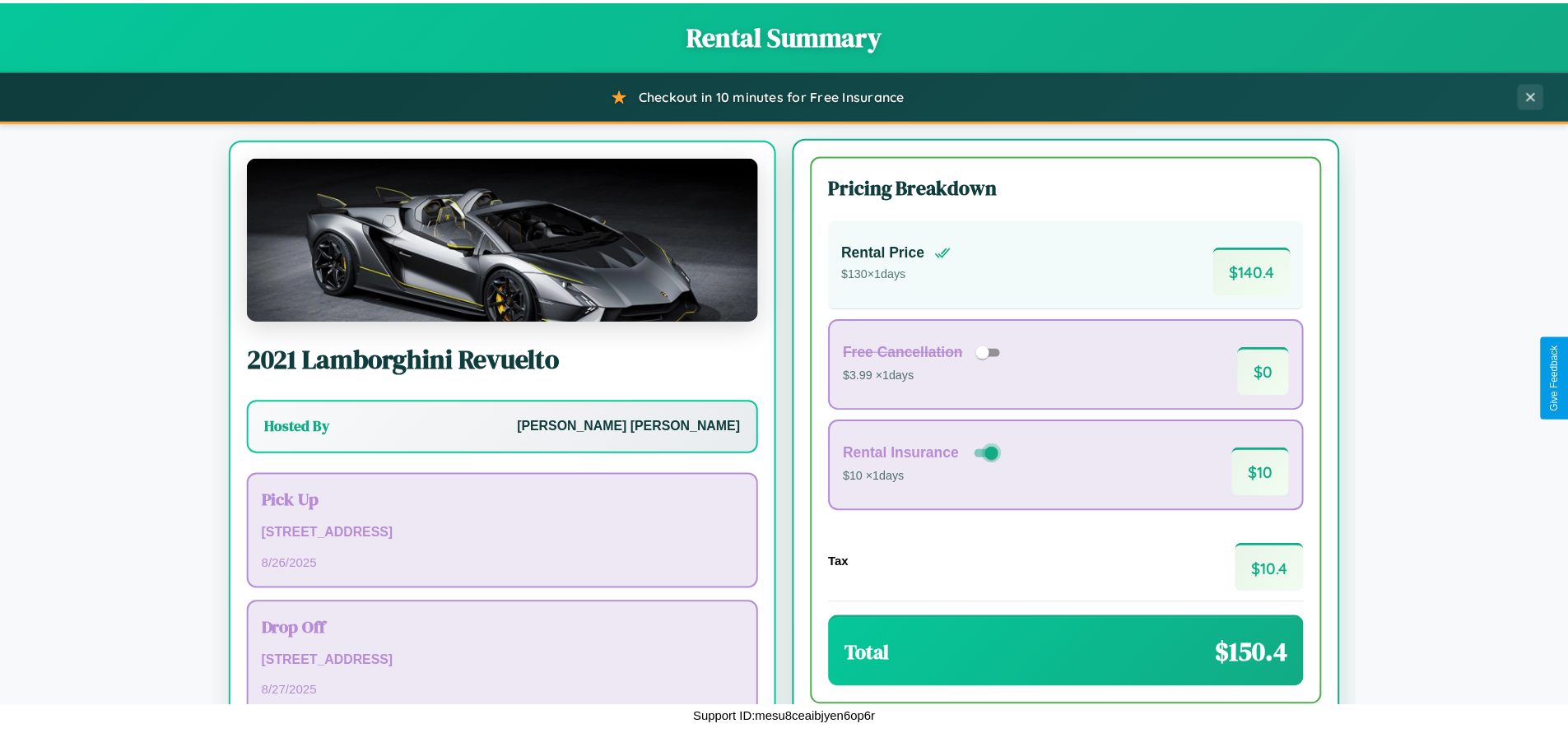
scroll to position [77, 0]
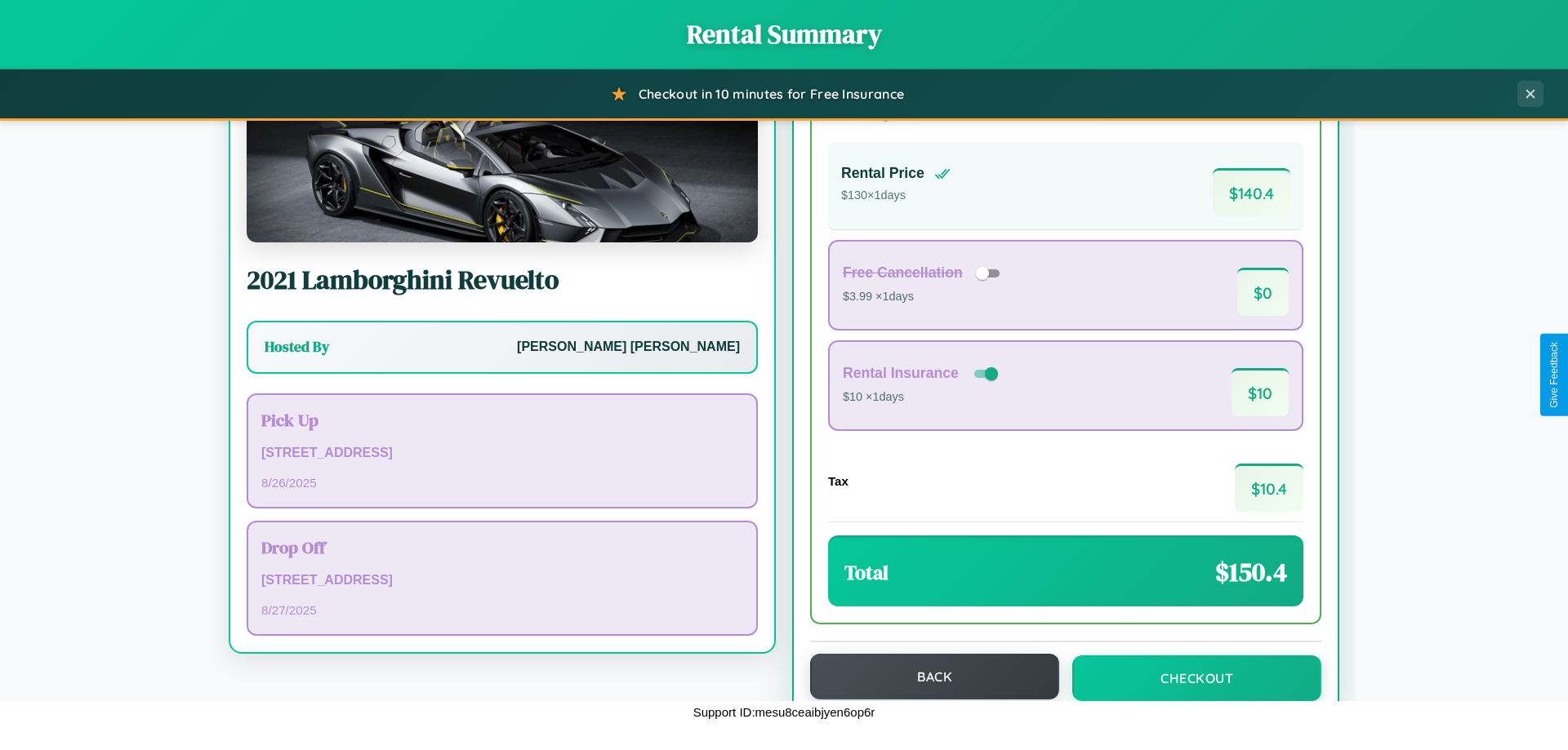
click at [927, 679] on button "Back" at bounding box center [934, 677] width 249 height 46
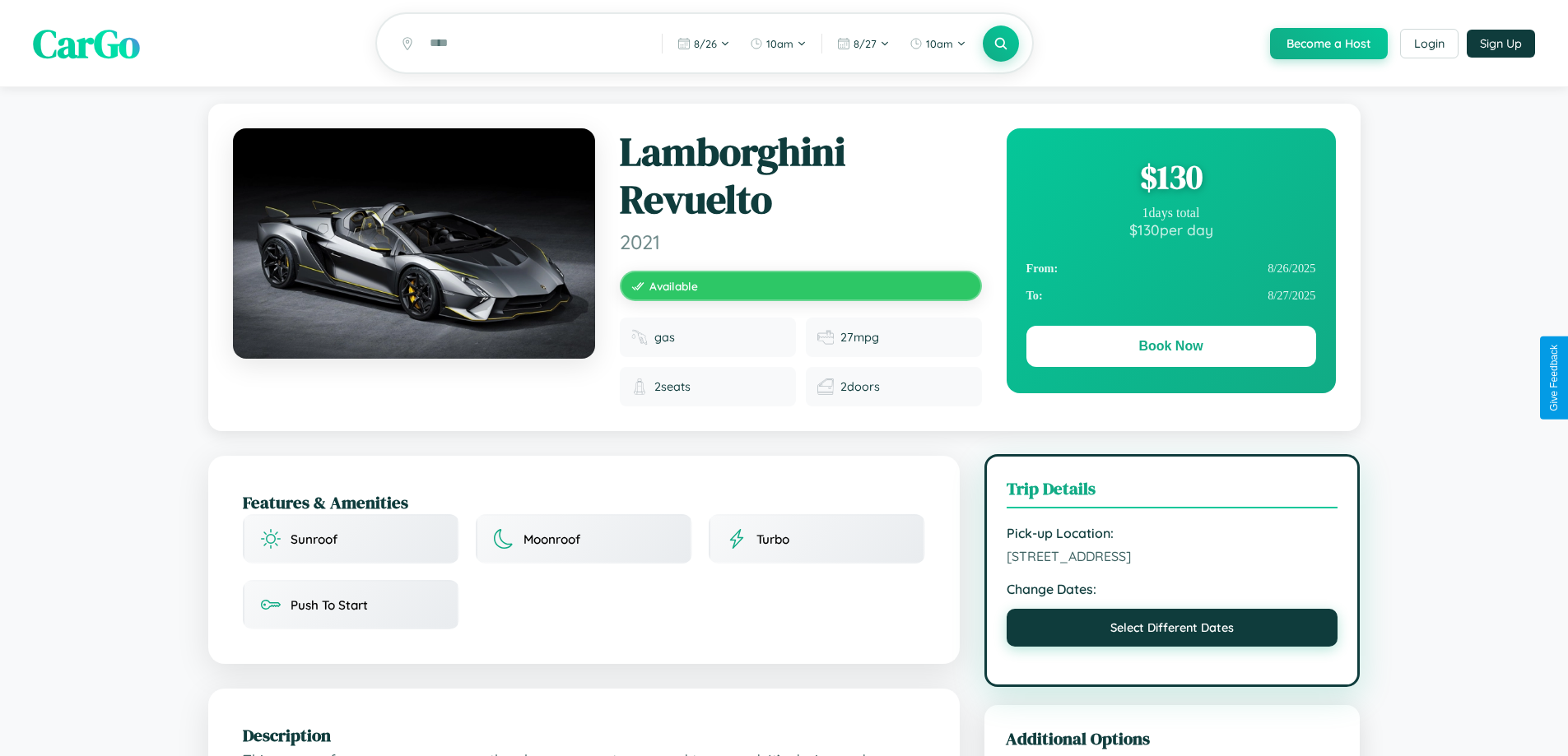
click at [1172, 630] on button "Select Different Dates" at bounding box center [1172, 628] width 331 height 38
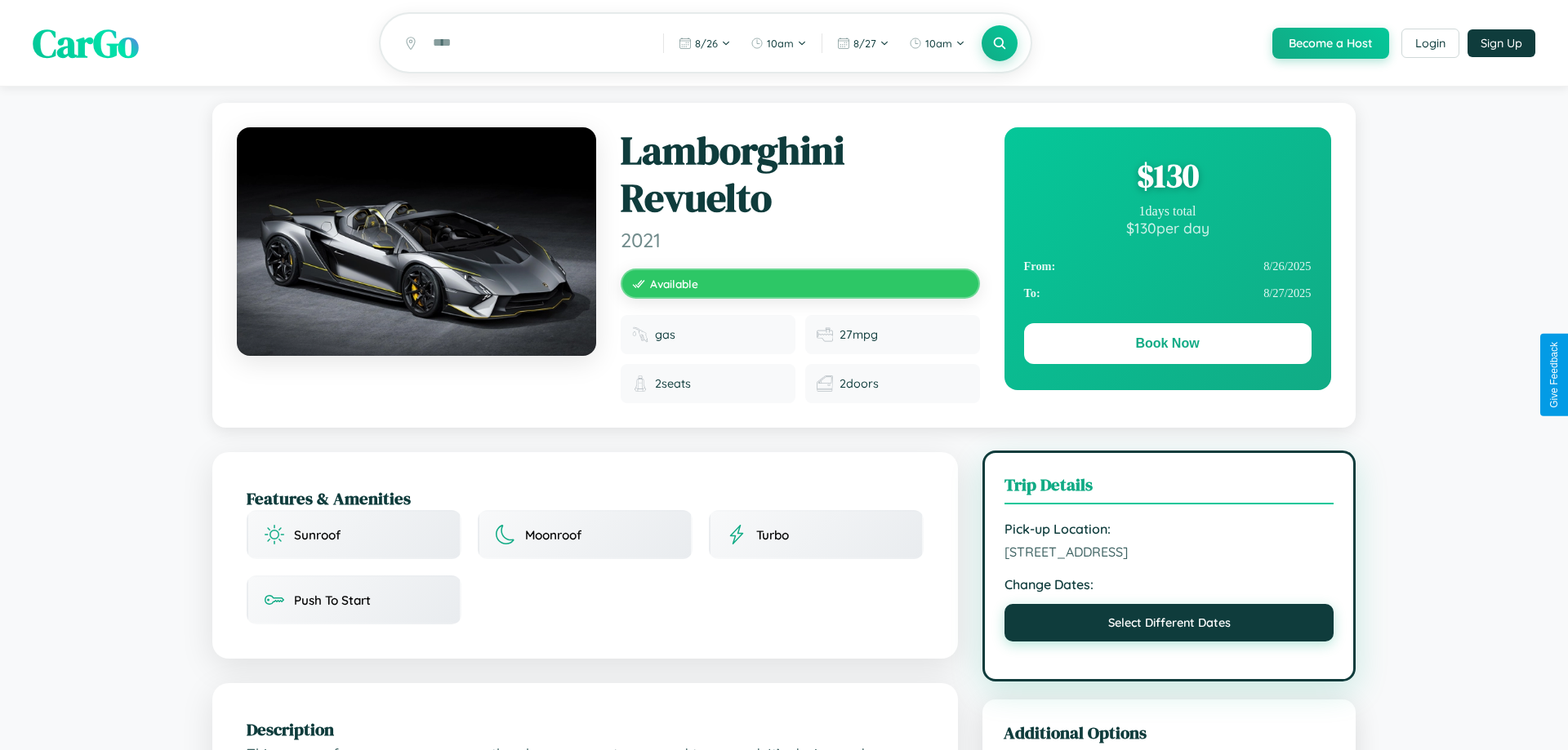
select select "*"
select select "****"
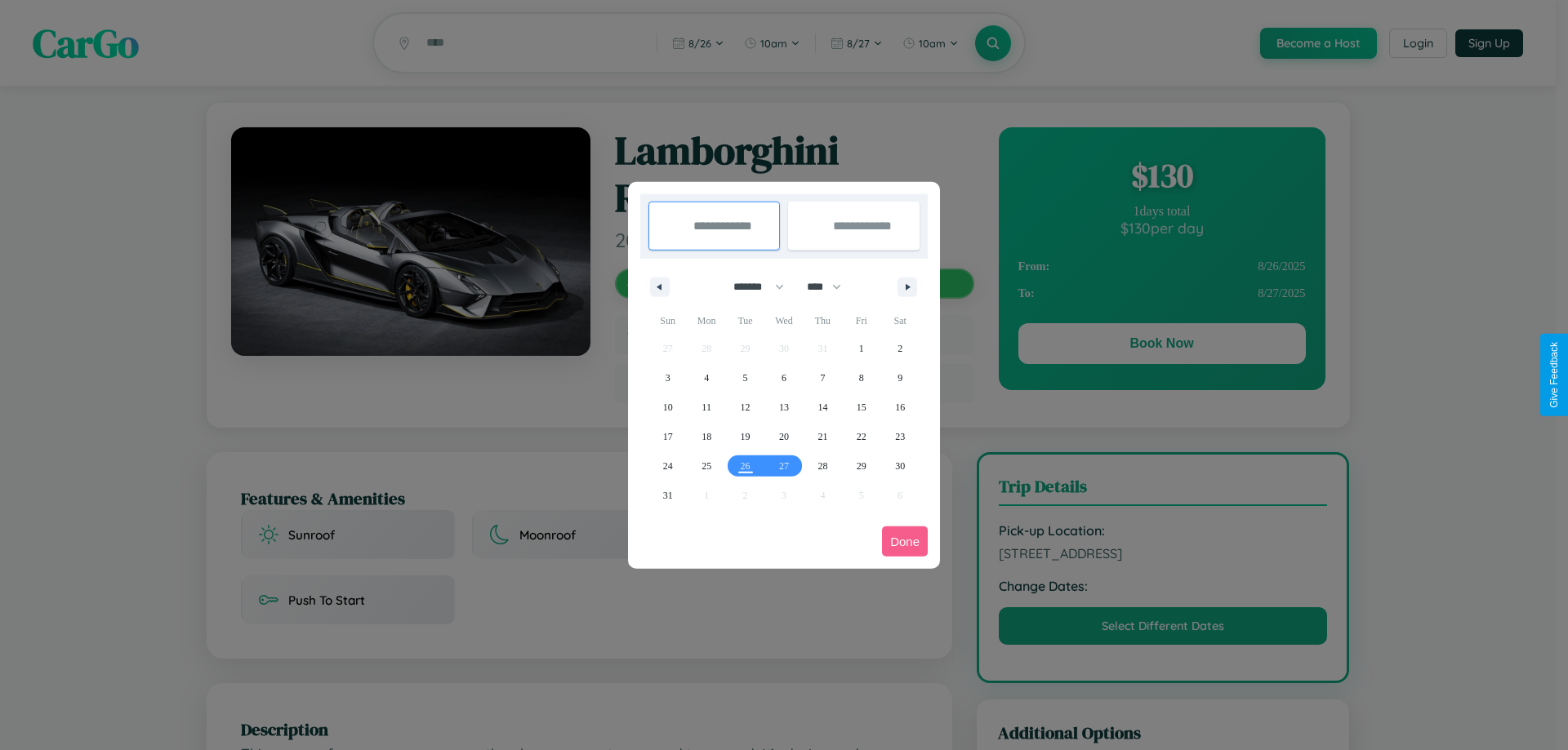
click at [751, 287] on select "******* ******** ***** ***** *** **** **** ****** ********* ******* ******** **…" at bounding box center [755, 287] width 69 height 27
select select "*"
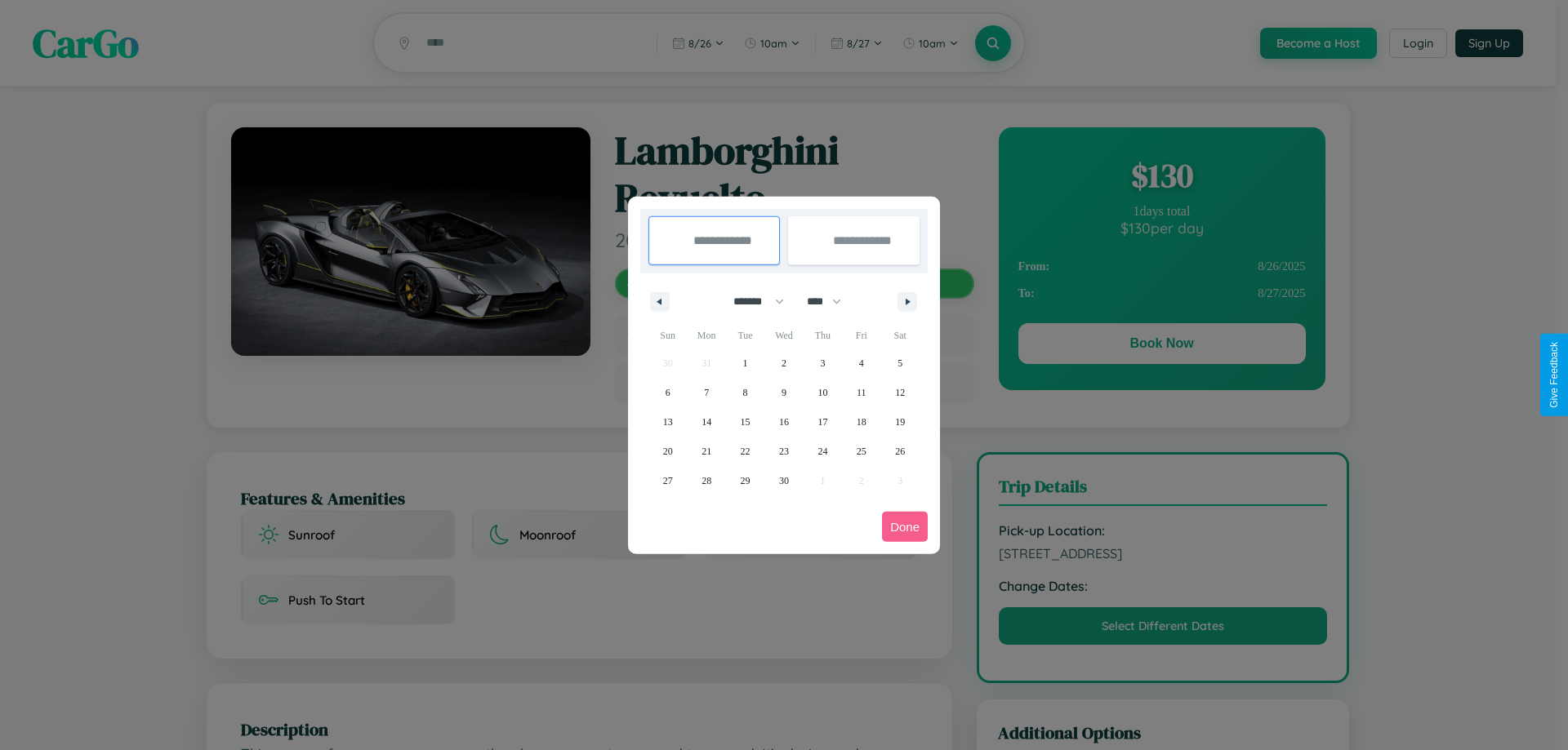
drag, startPoint x: 831, startPoint y: 301, endPoint x: 784, endPoint y: 328, distance: 54.2
click at [831, 301] on select "**** **** **** **** **** **** **** **** **** **** **** **** **** **** **** ****…" at bounding box center [824, 302] width 49 height 27
select select "****"
click at [706, 451] on span "20" at bounding box center [706, 452] width 10 height 29
type input "**********"
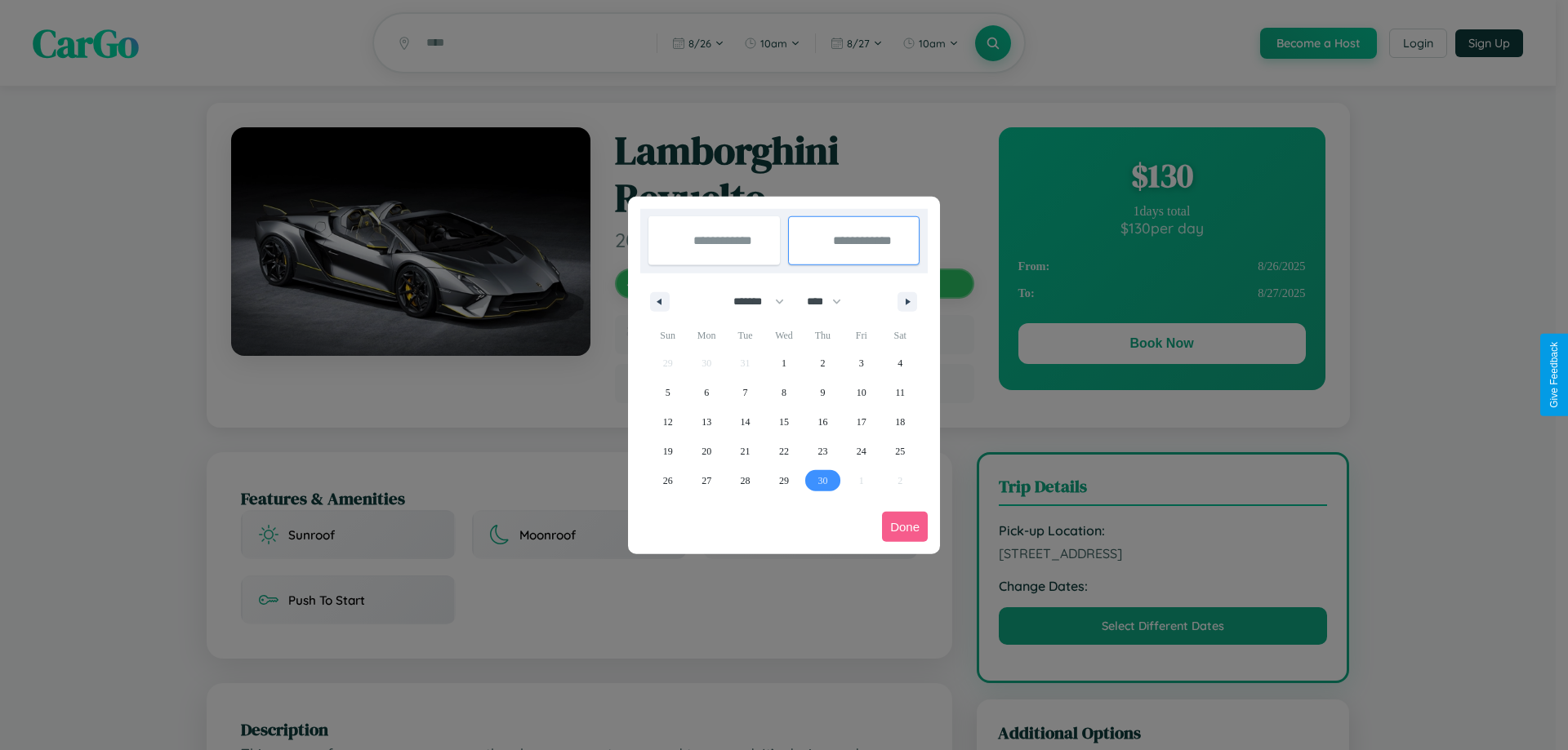
click at [823, 480] on span "30" at bounding box center [823, 481] width 10 height 29
type input "**********"
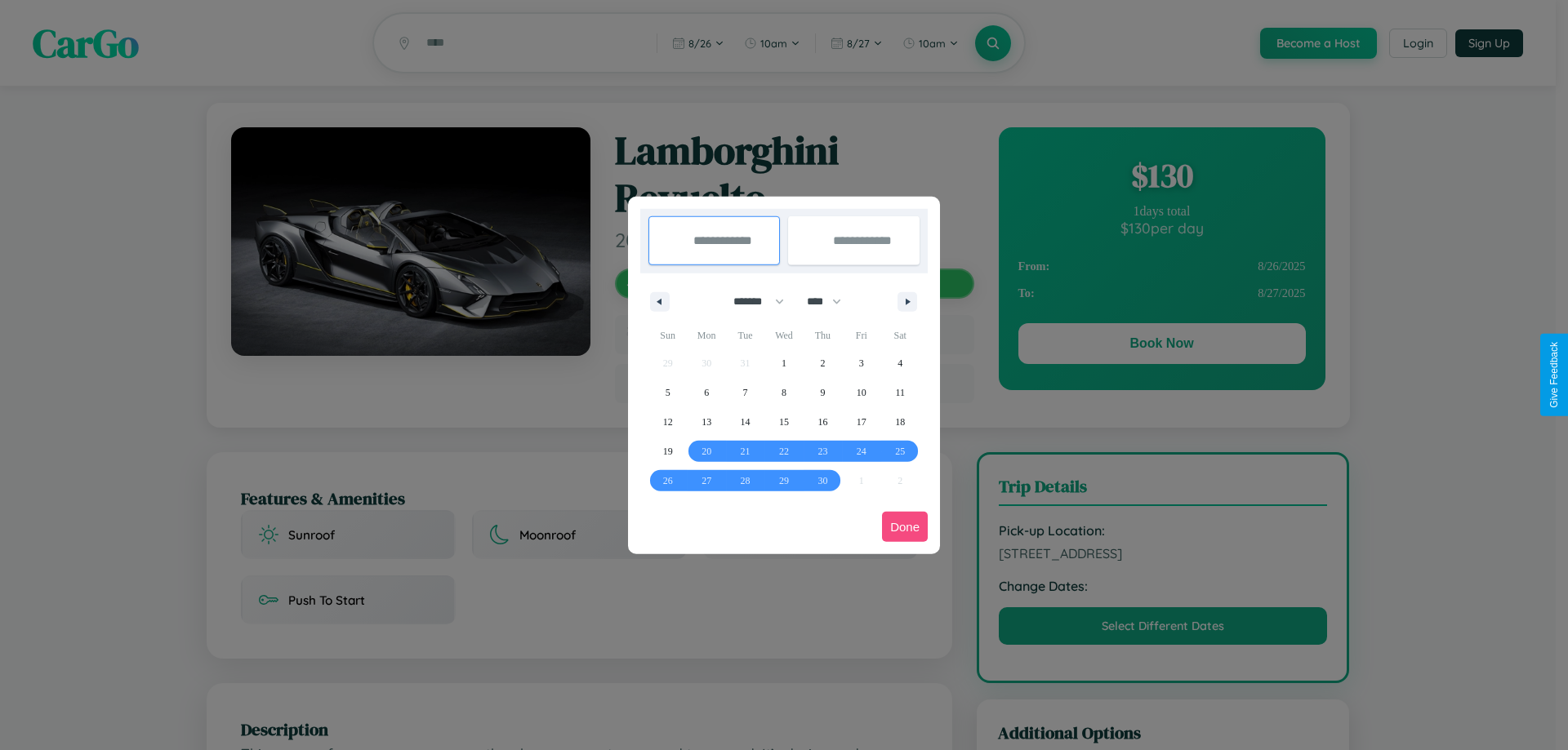
click at [905, 527] on button "Done" at bounding box center [905, 527] width 46 height 30
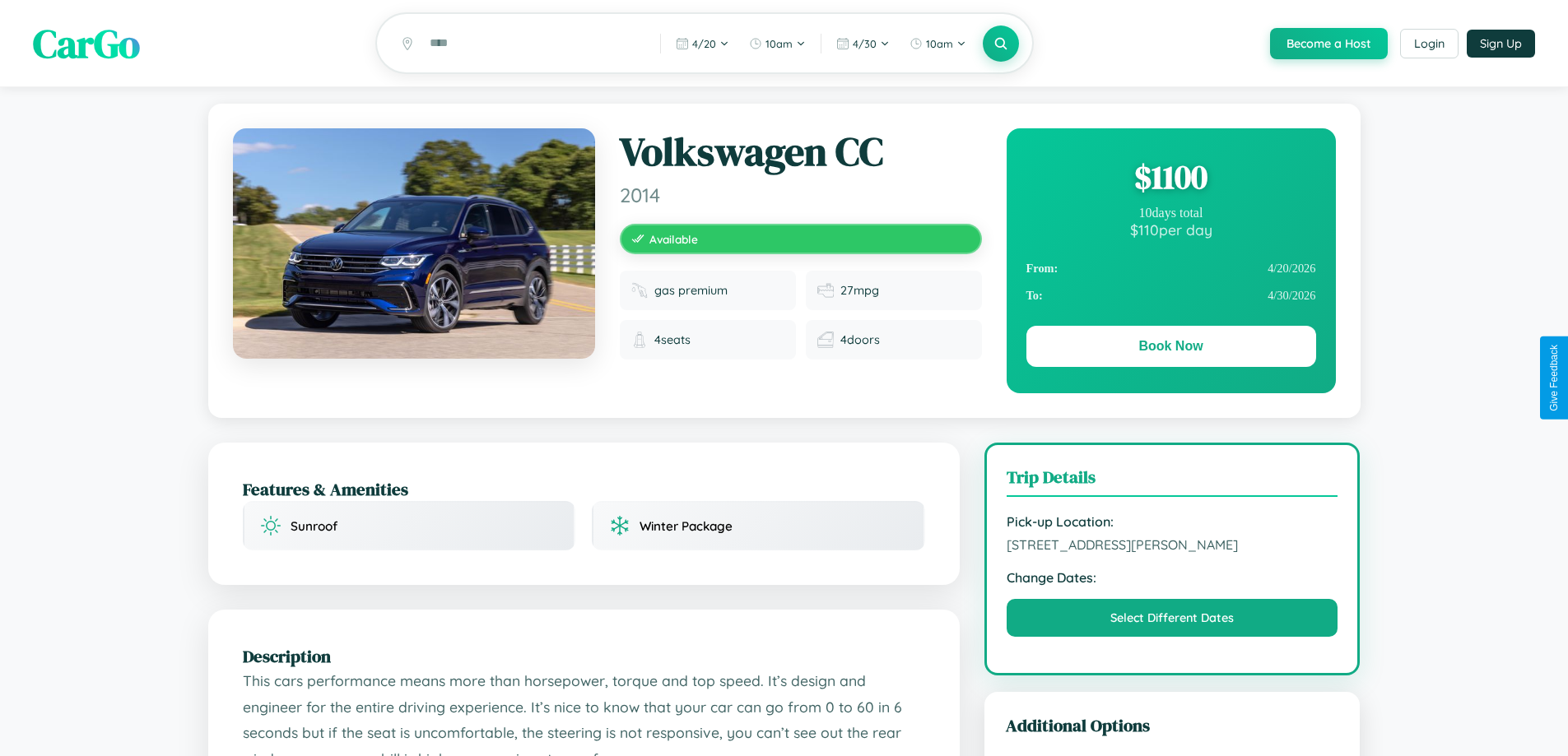
click at [1170, 180] on div "$ 1100" at bounding box center [1171, 176] width 290 height 44
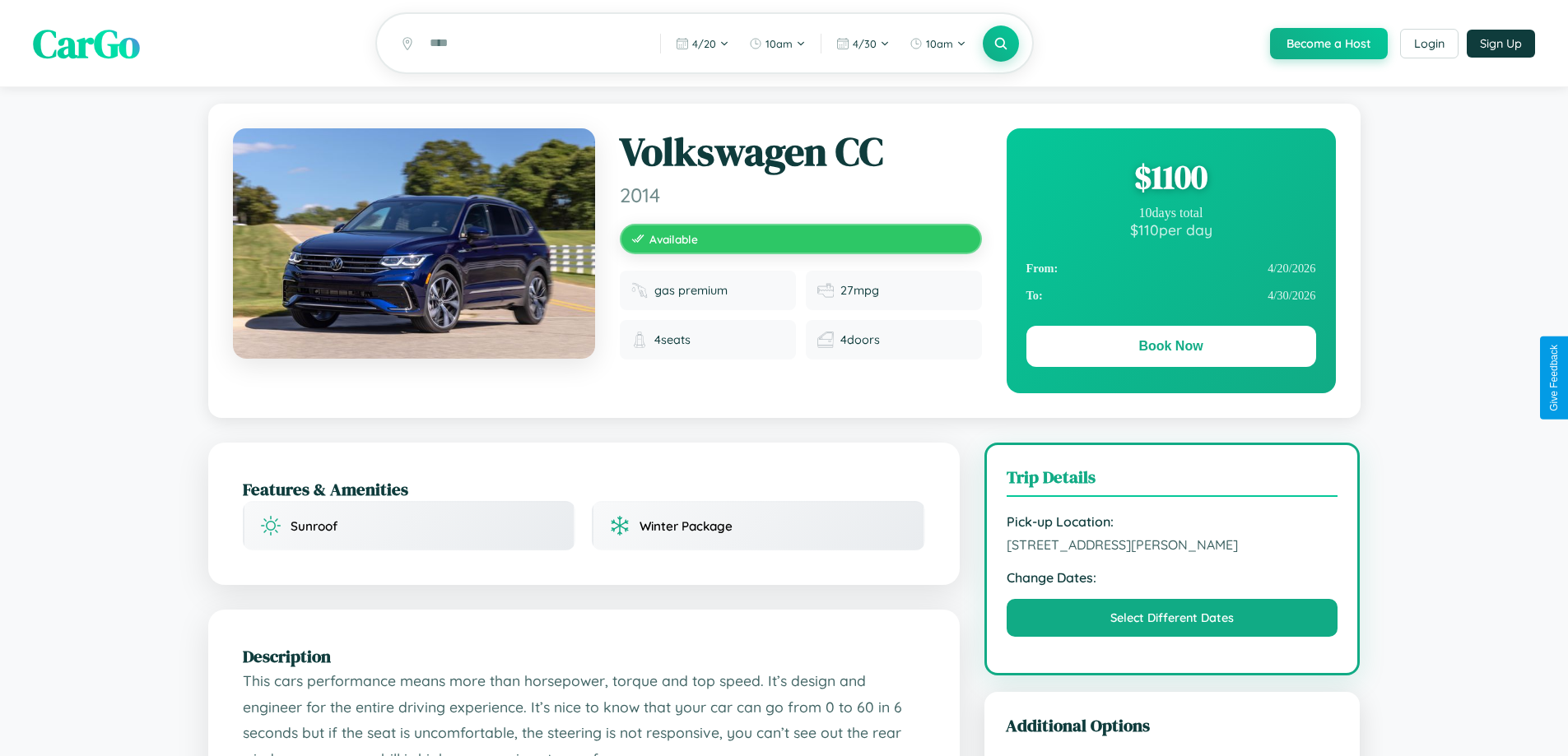
click at [1170, 180] on div "$ 1100" at bounding box center [1171, 176] width 290 height 44
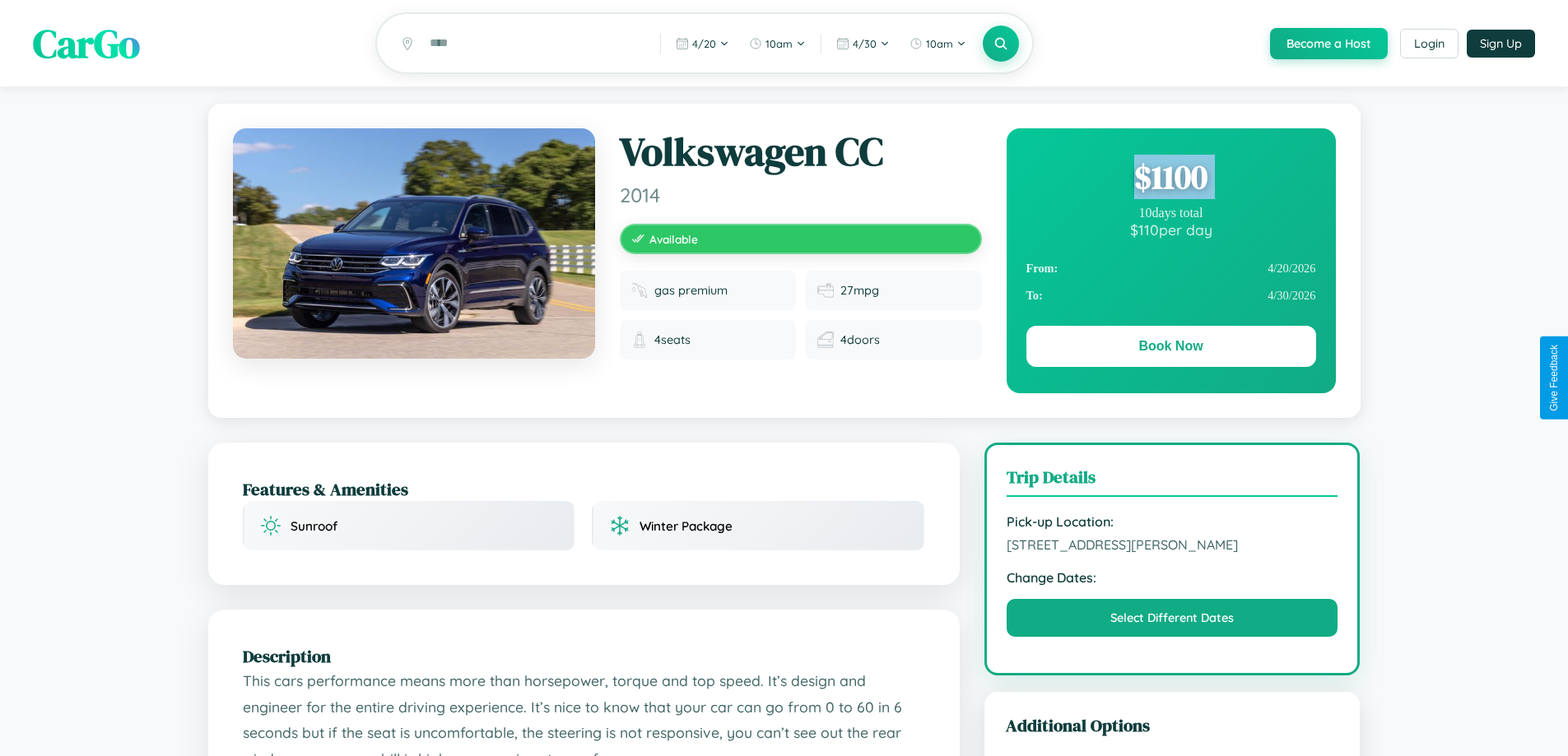
click at [1170, 180] on div "$ 1100" at bounding box center [1171, 176] width 290 height 44
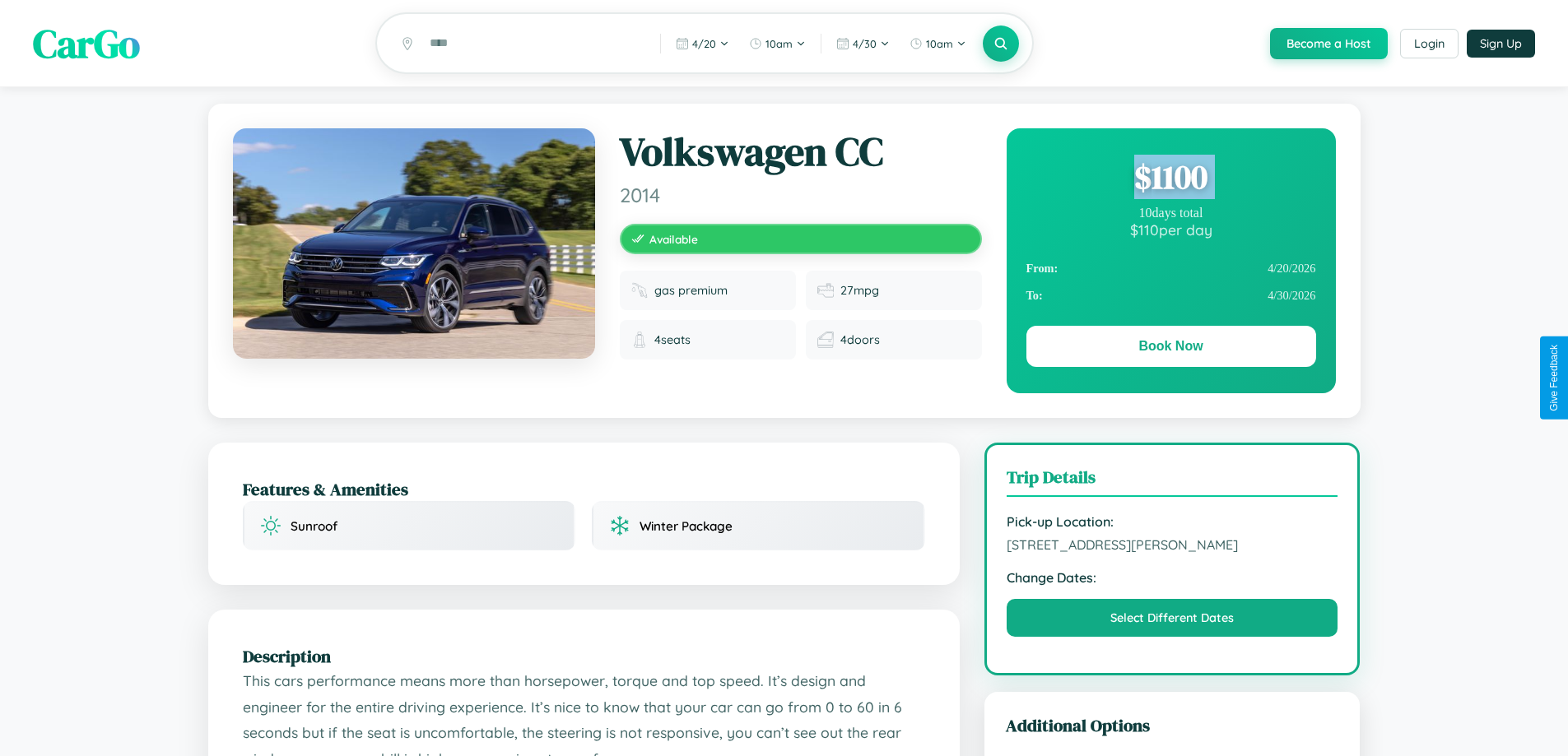
click at [1170, 180] on div "$ 1100" at bounding box center [1171, 176] width 290 height 44
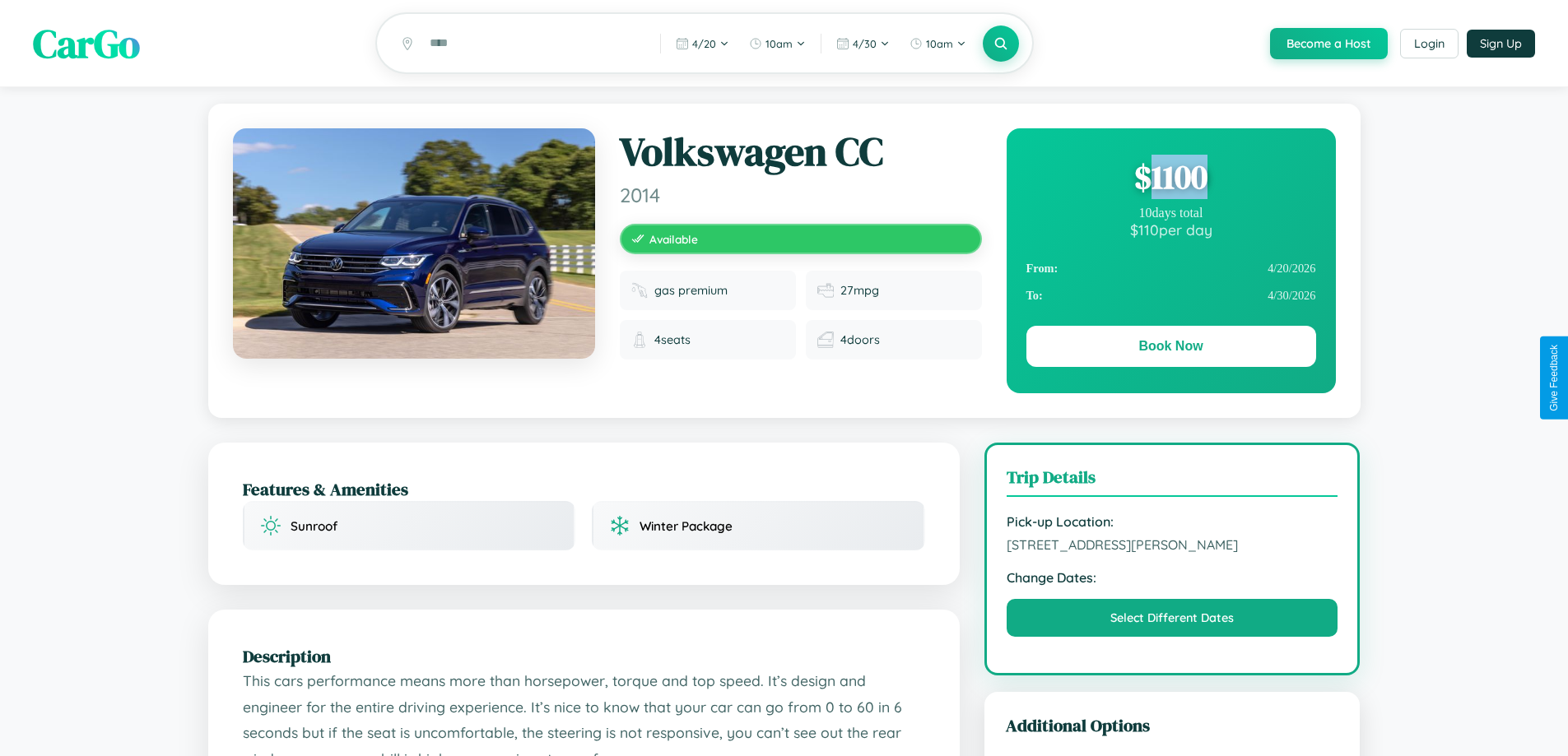
click at [1170, 180] on div "$ 1100" at bounding box center [1171, 176] width 290 height 44
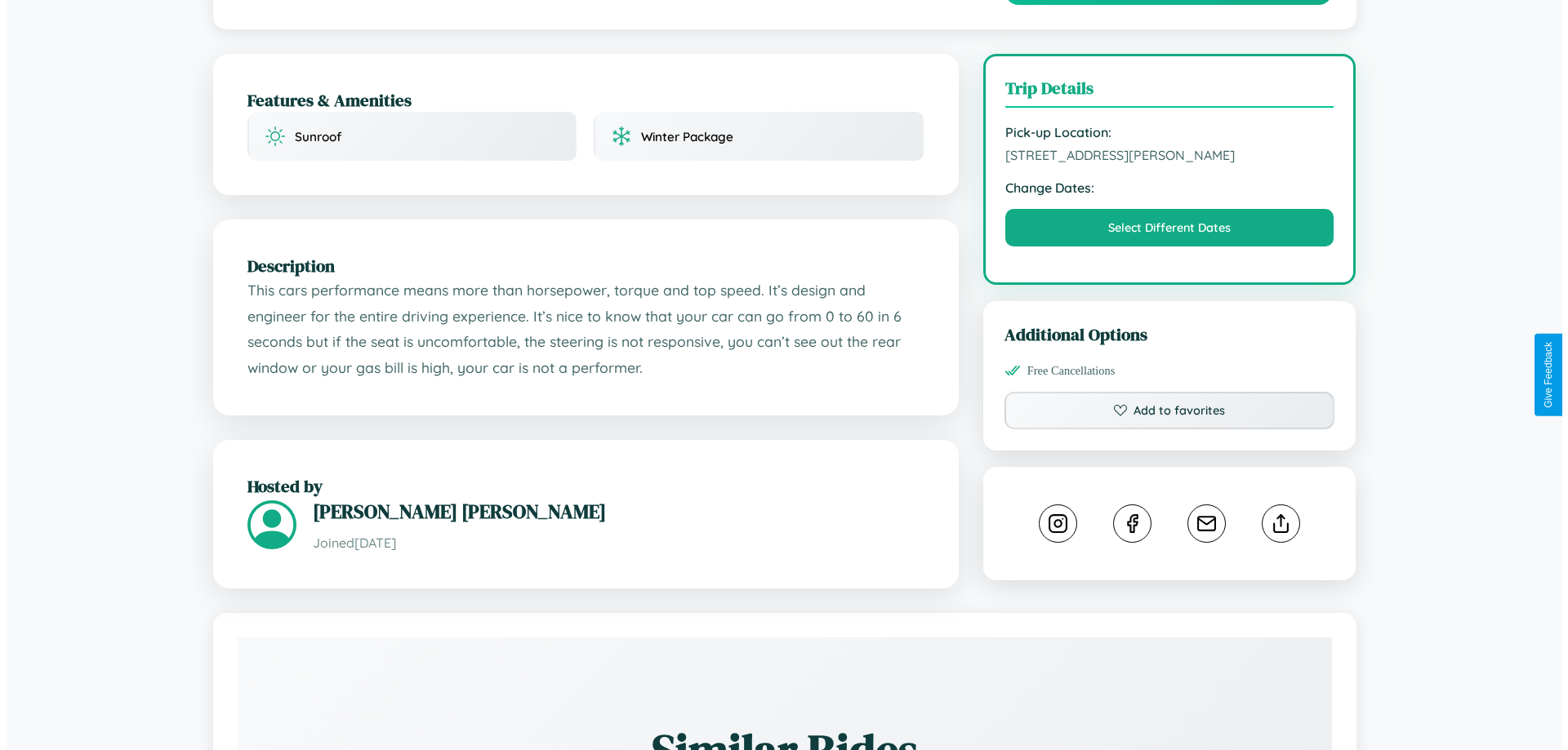
scroll to position [424, 0]
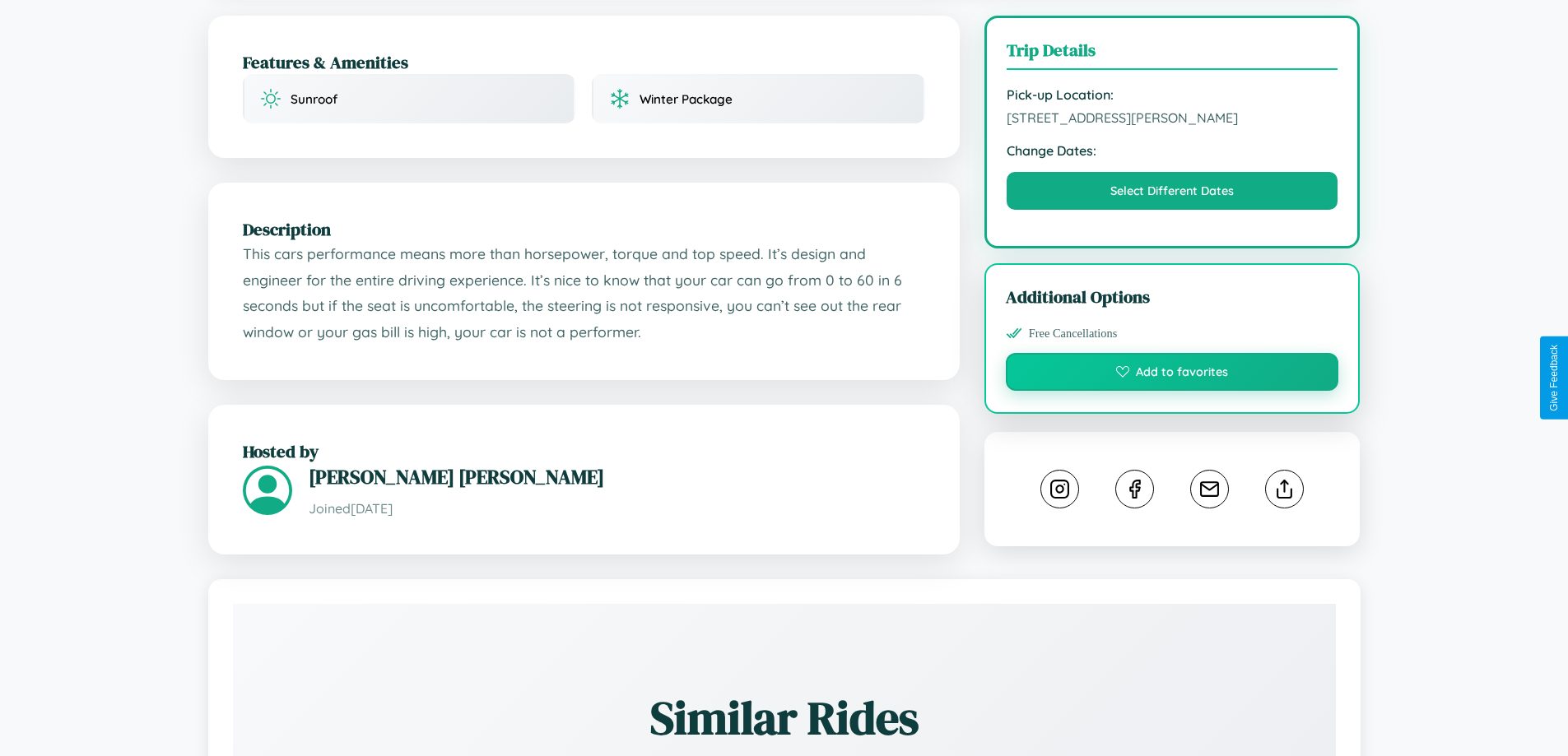
click at [1172, 376] on button "Add to favorites" at bounding box center [1172, 372] width 333 height 38
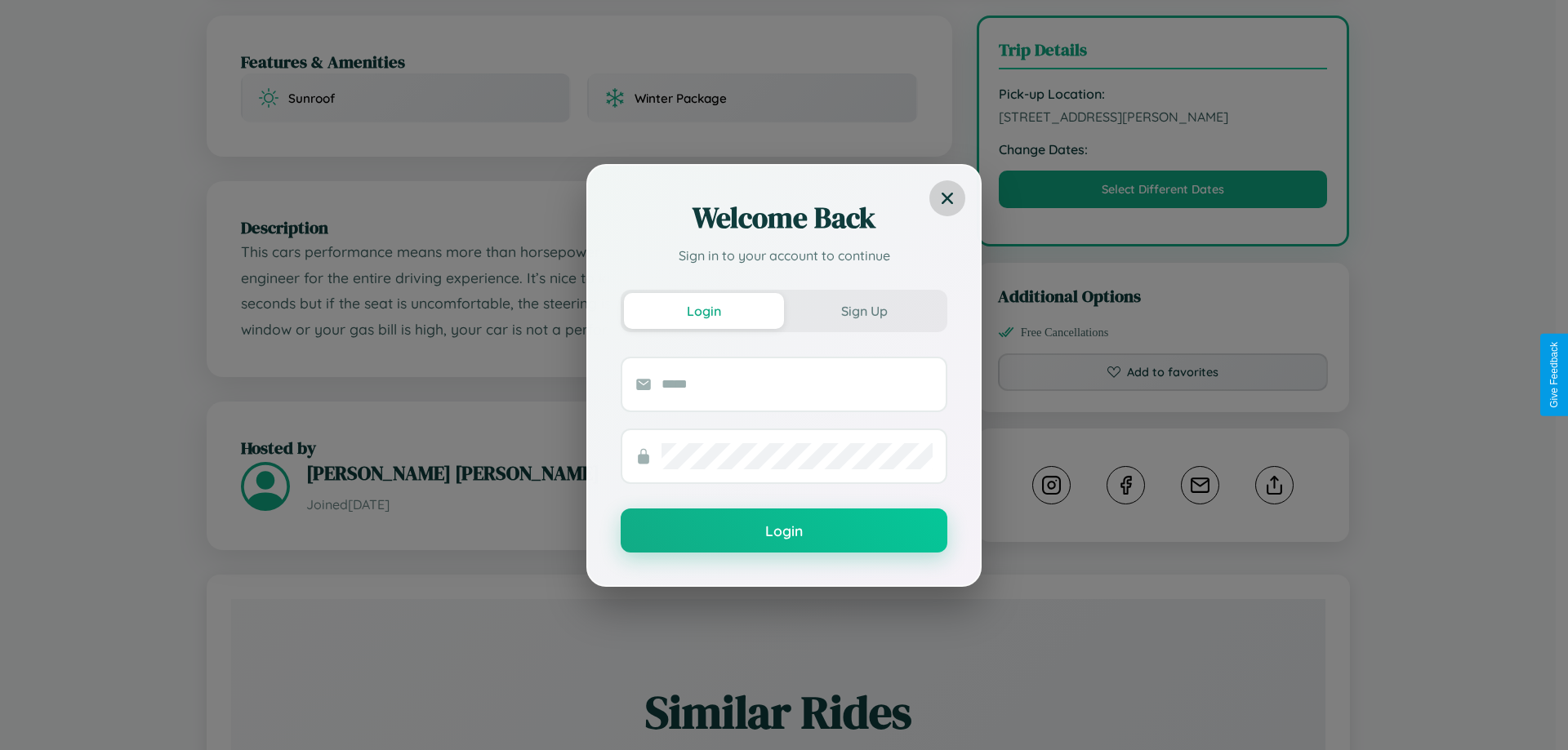
click at [947, 198] on icon at bounding box center [947, 198] width 12 height 12
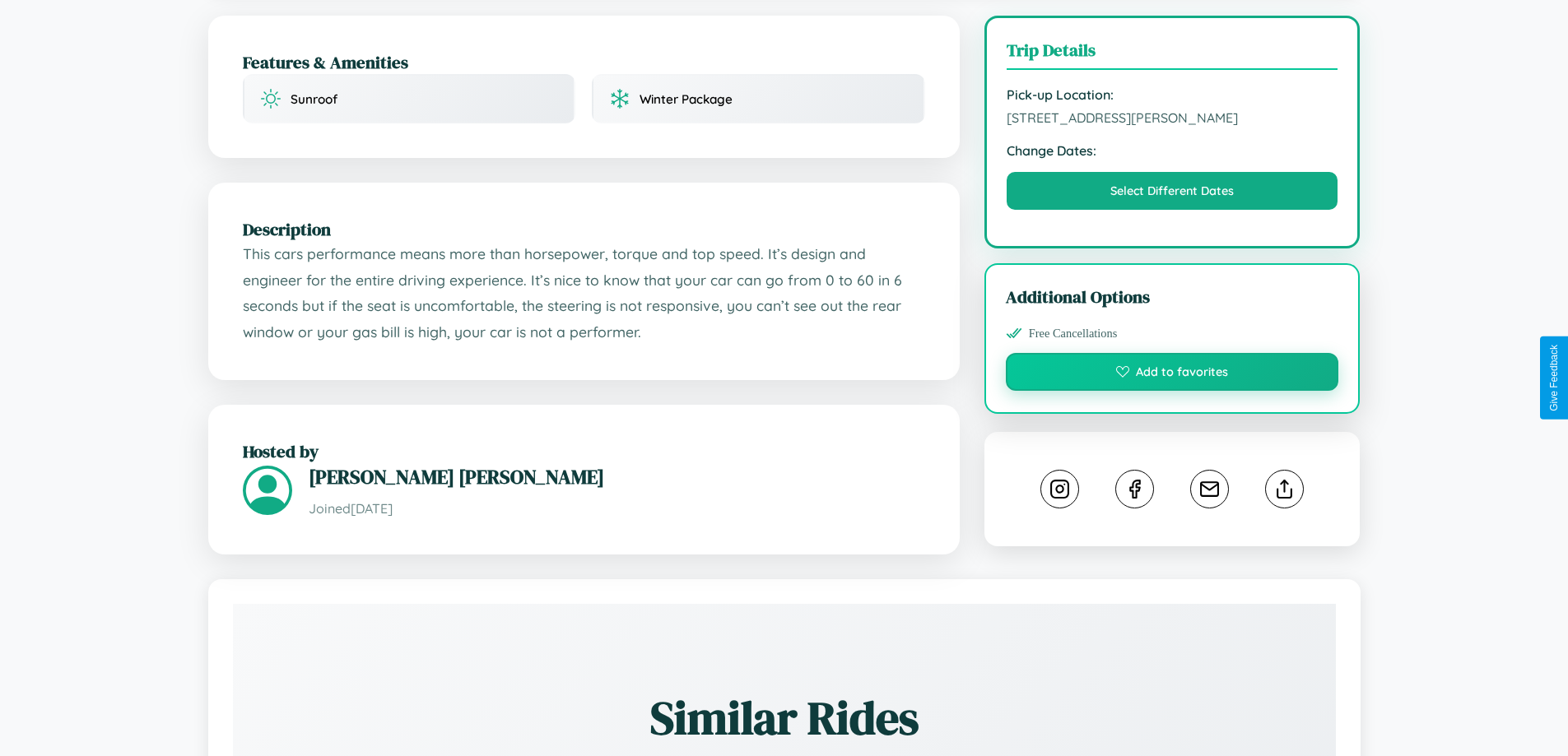
click at [1172, 375] on button "Add to favorites" at bounding box center [1172, 372] width 333 height 38
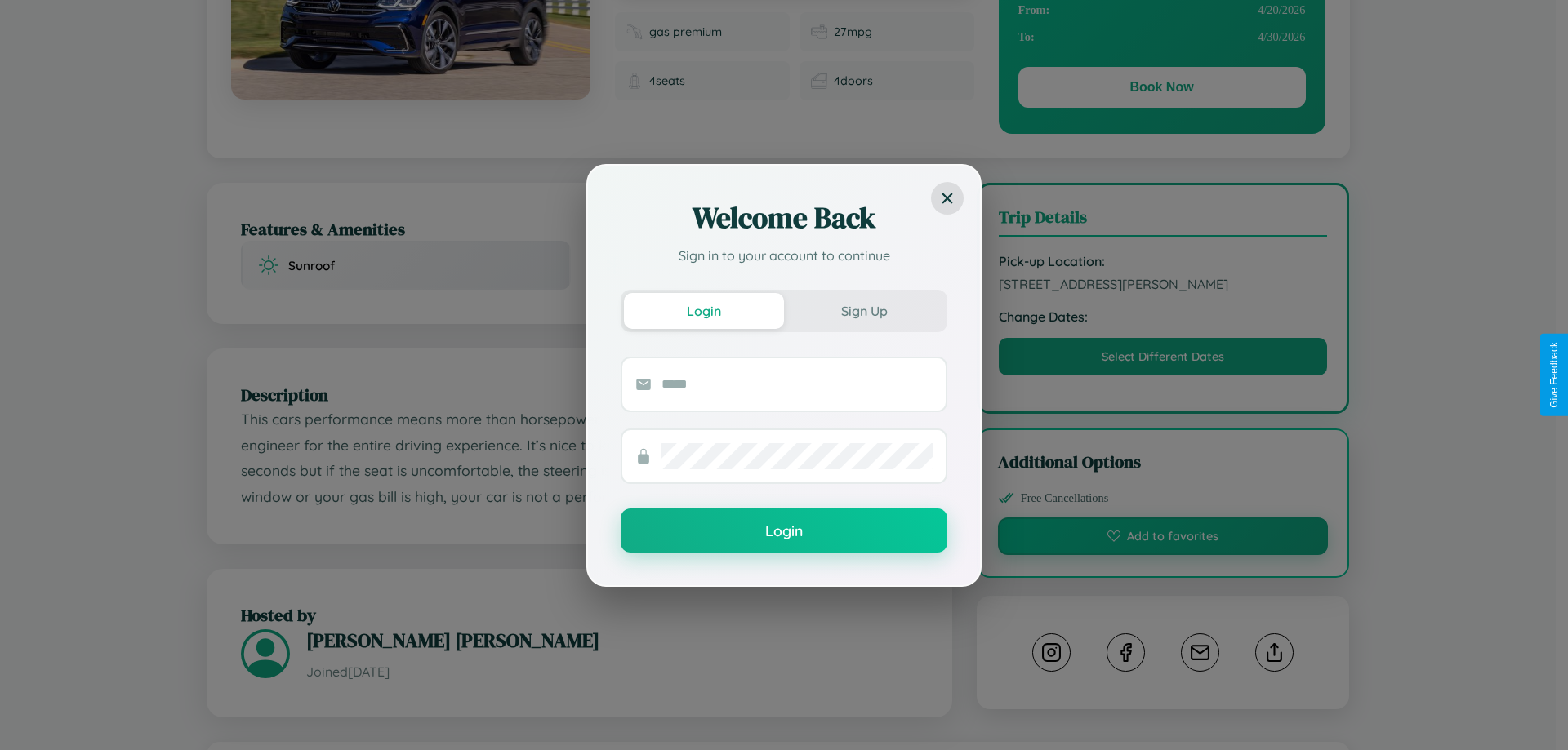
scroll to position [0, 0]
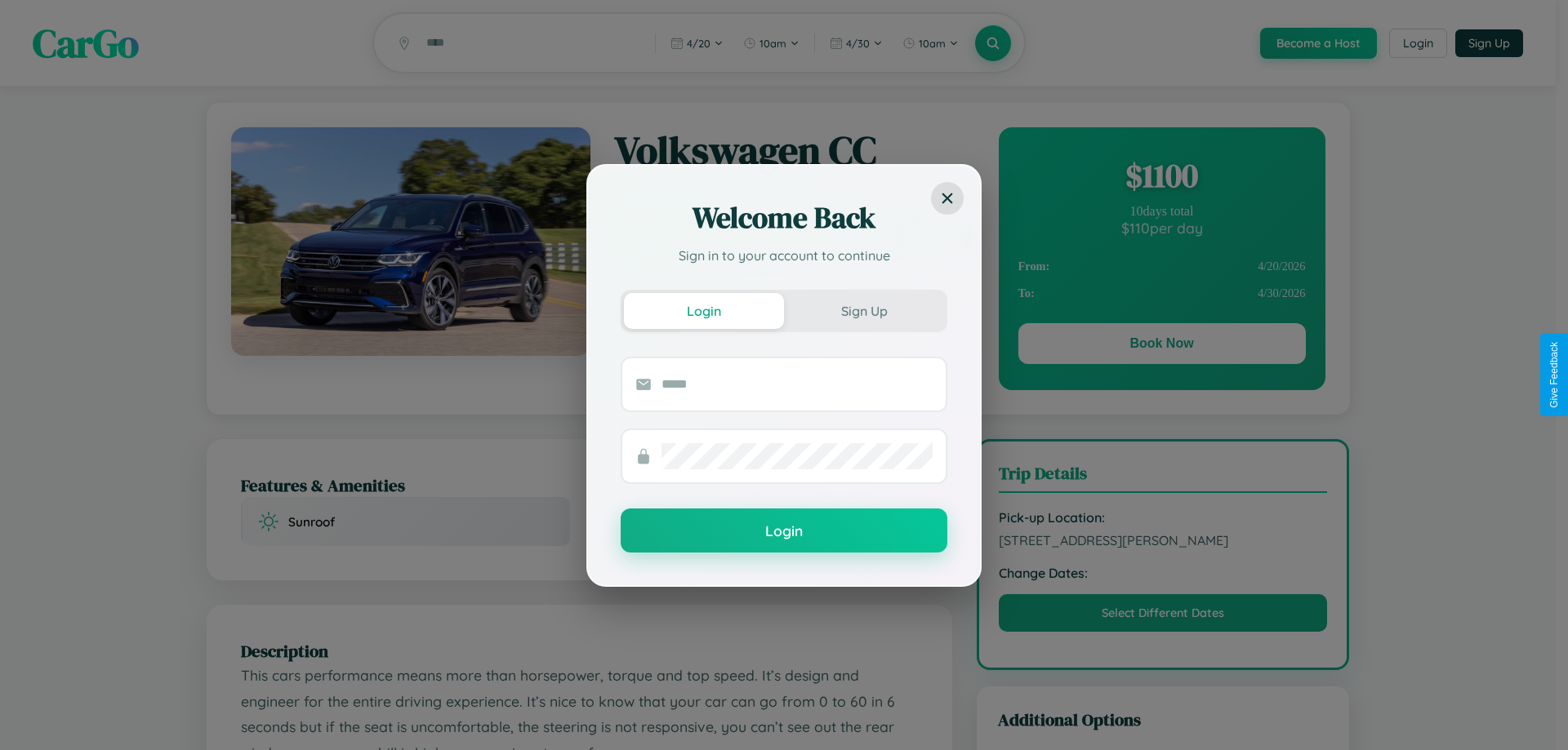
click at [1161, 346] on div "Welcome Back Sign in to your account to continue Login Sign Up Login" at bounding box center [784, 375] width 1568 height 750
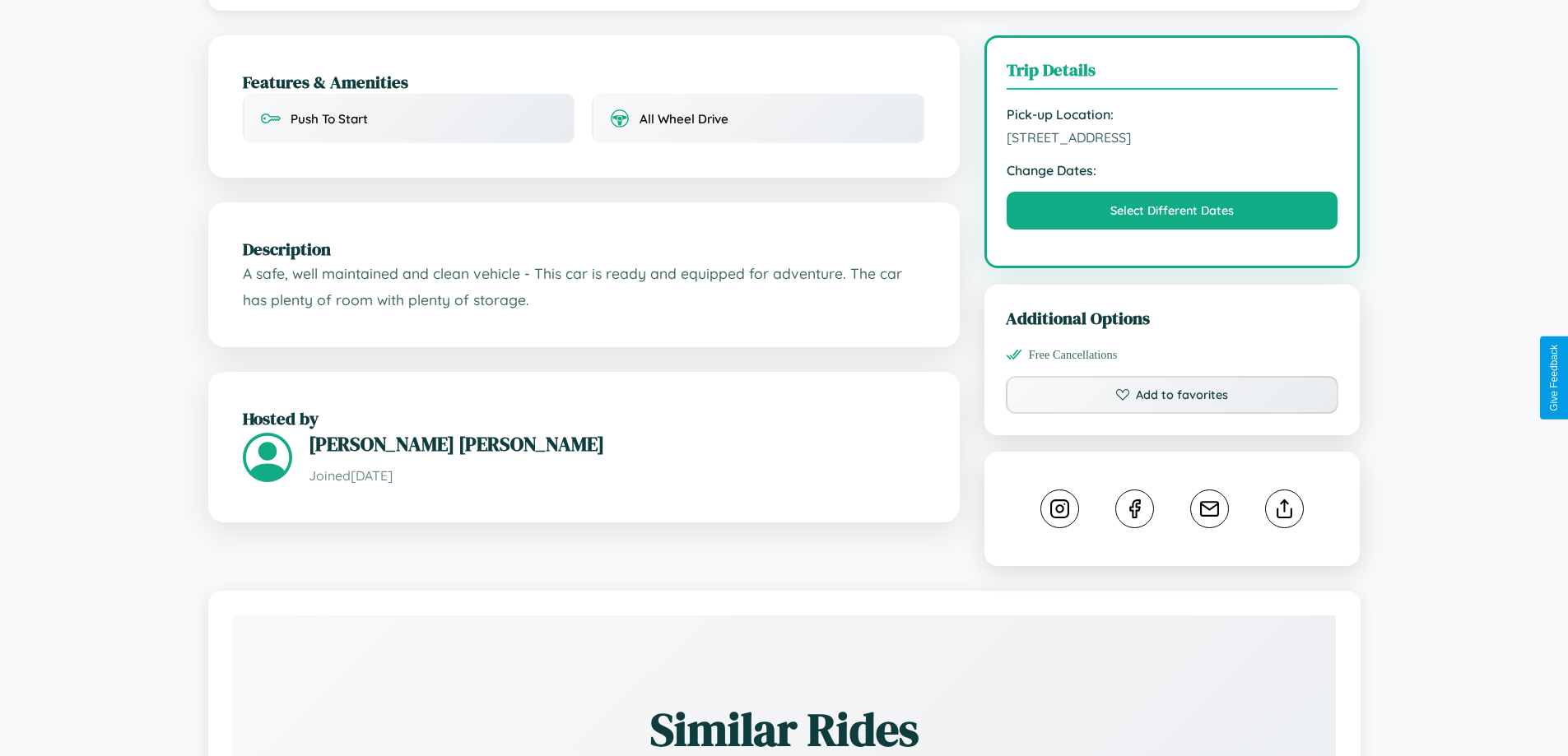
scroll to position [592, 0]
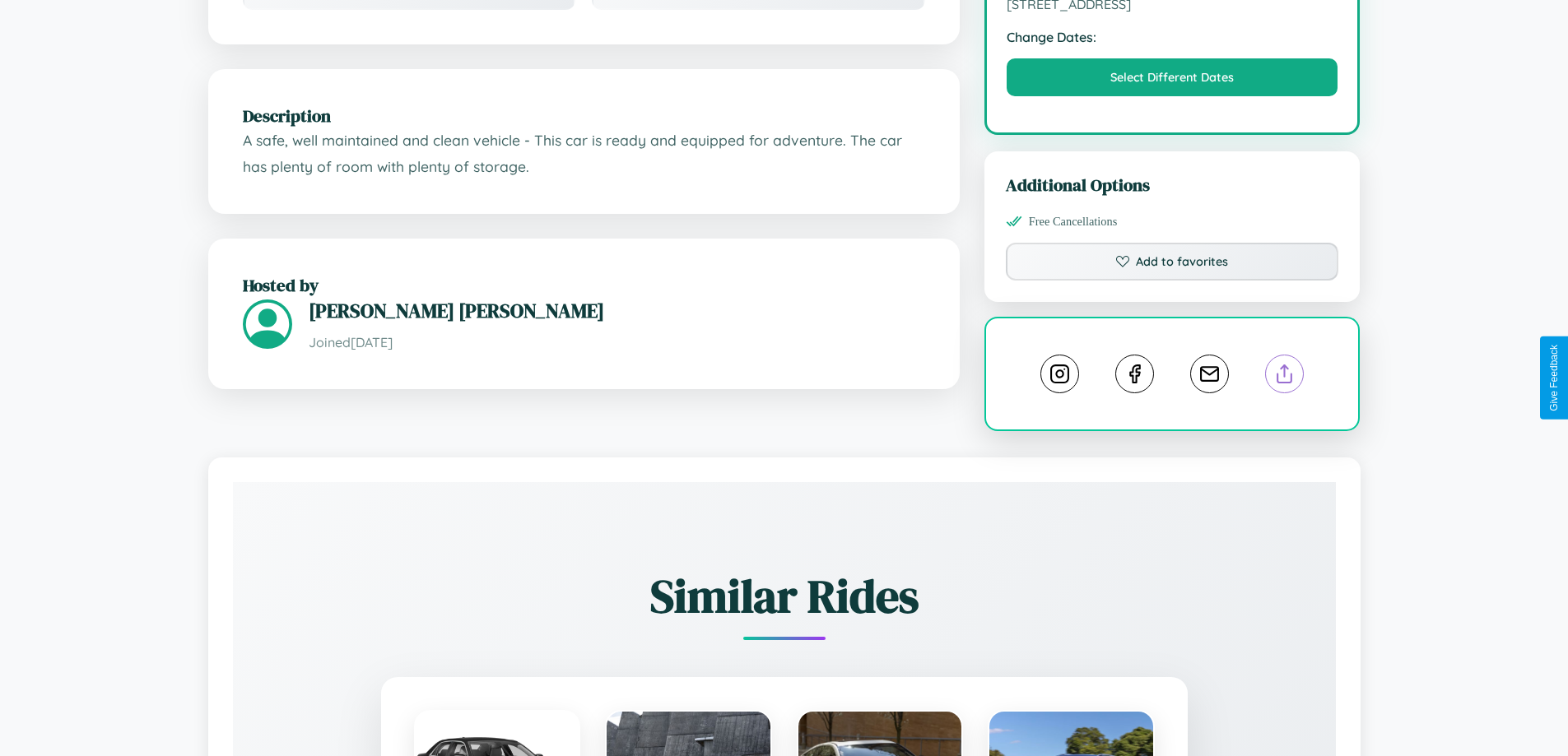
click at [1285, 377] on line at bounding box center [1285, 372] width 0 height 12
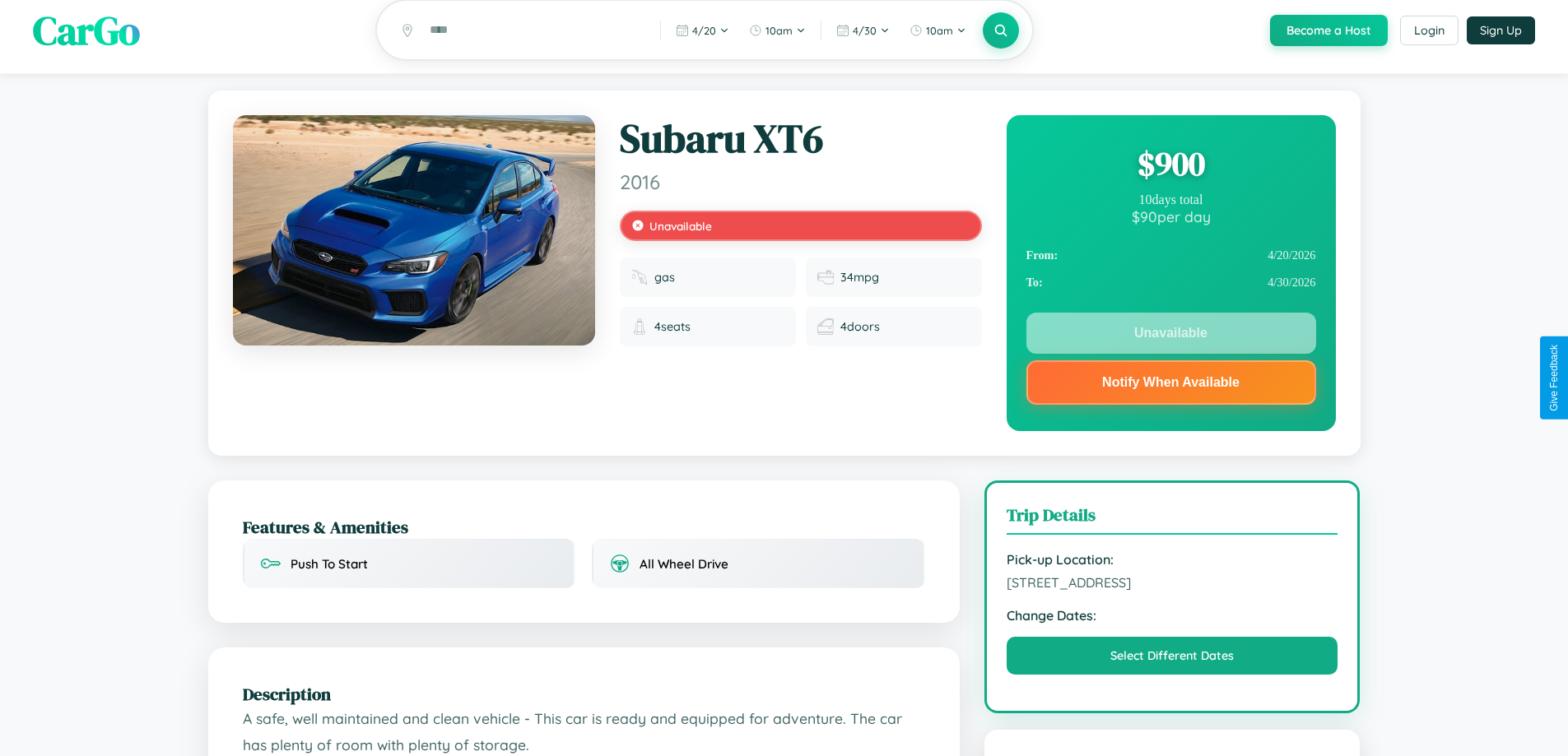
scroll to position [0, 0]
